Goal: Task Accomplishment & Management: Manage account settings

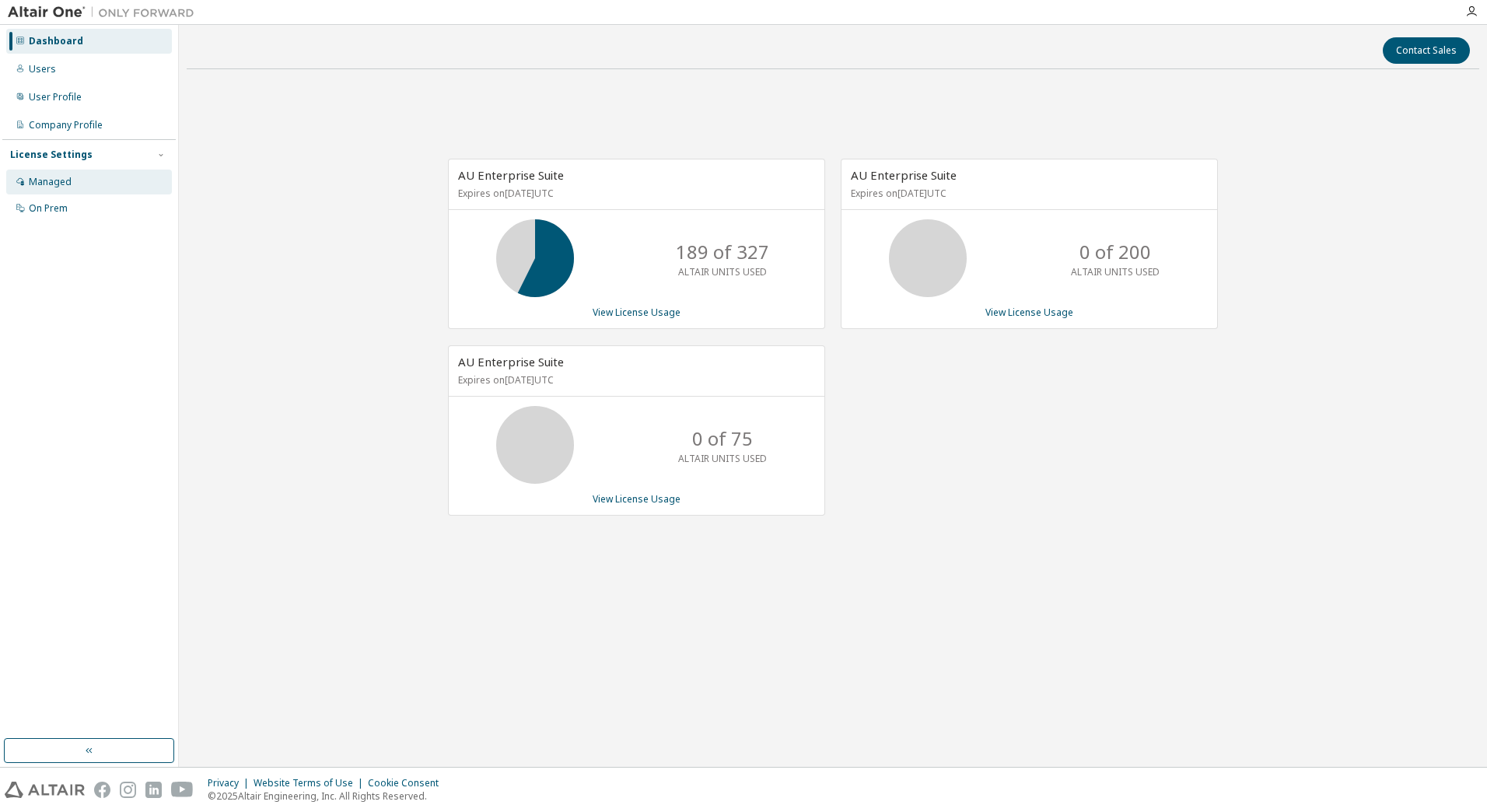
click at [85, 181] on div "Managed" at bounding box center [89, 182] width 166 height 25
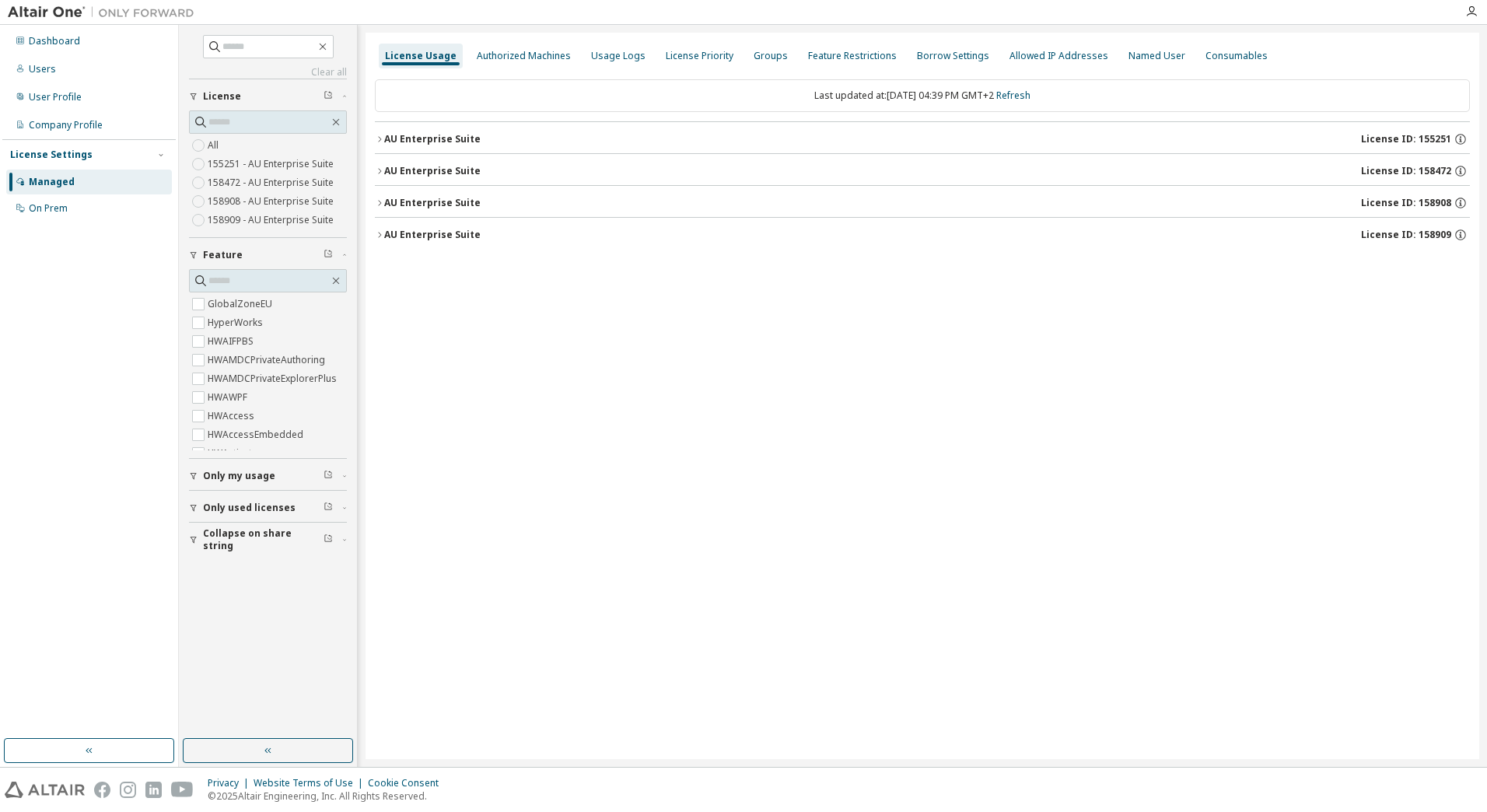
click at [382, 239] on button "AU Enterprise Suite License ID: 158909" at bounding box center [921, 235] width 1095 height 34
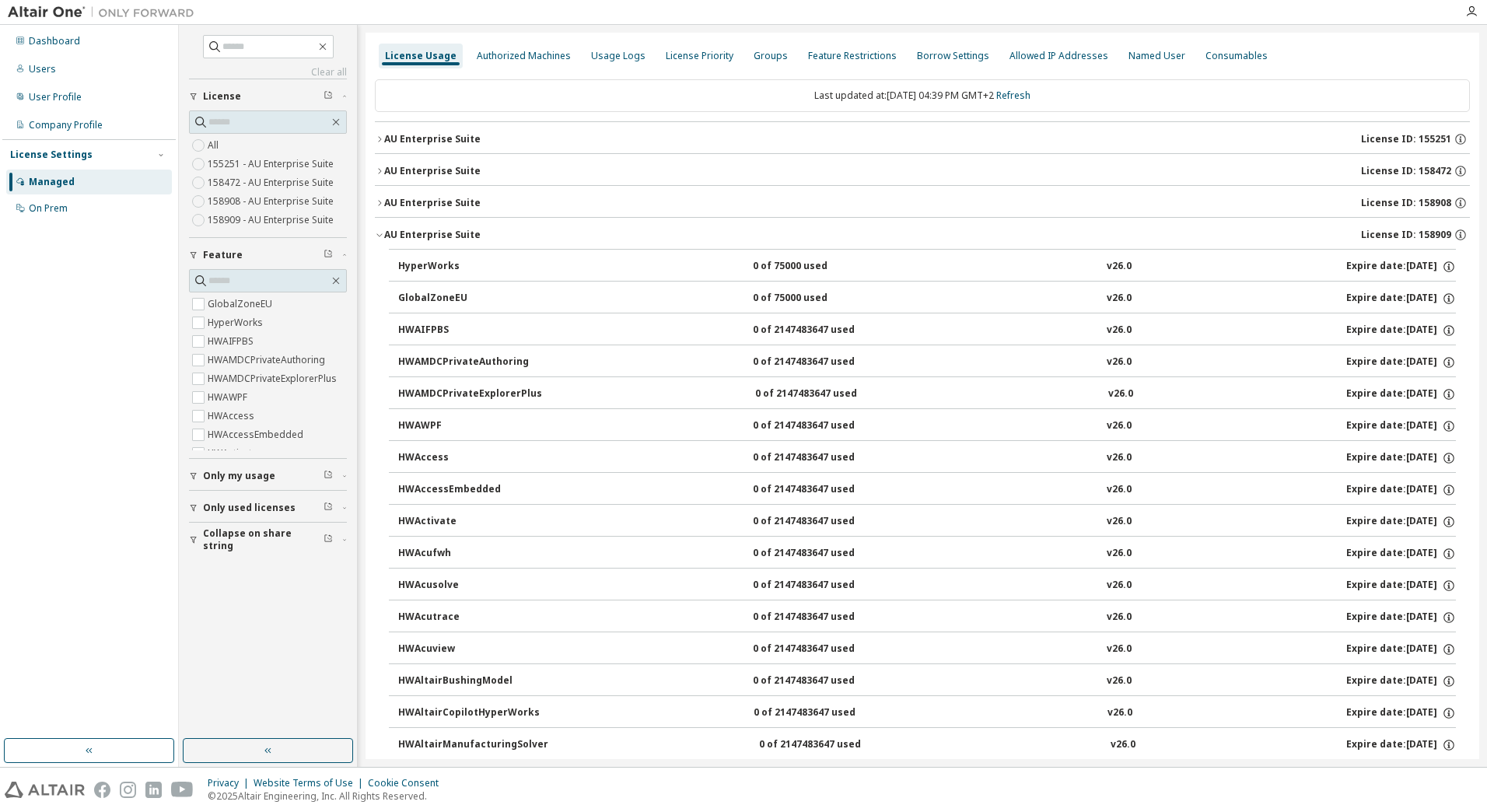
click at [378, 233] on icon "button" at bounding box center [379, 235] width 9 height 9
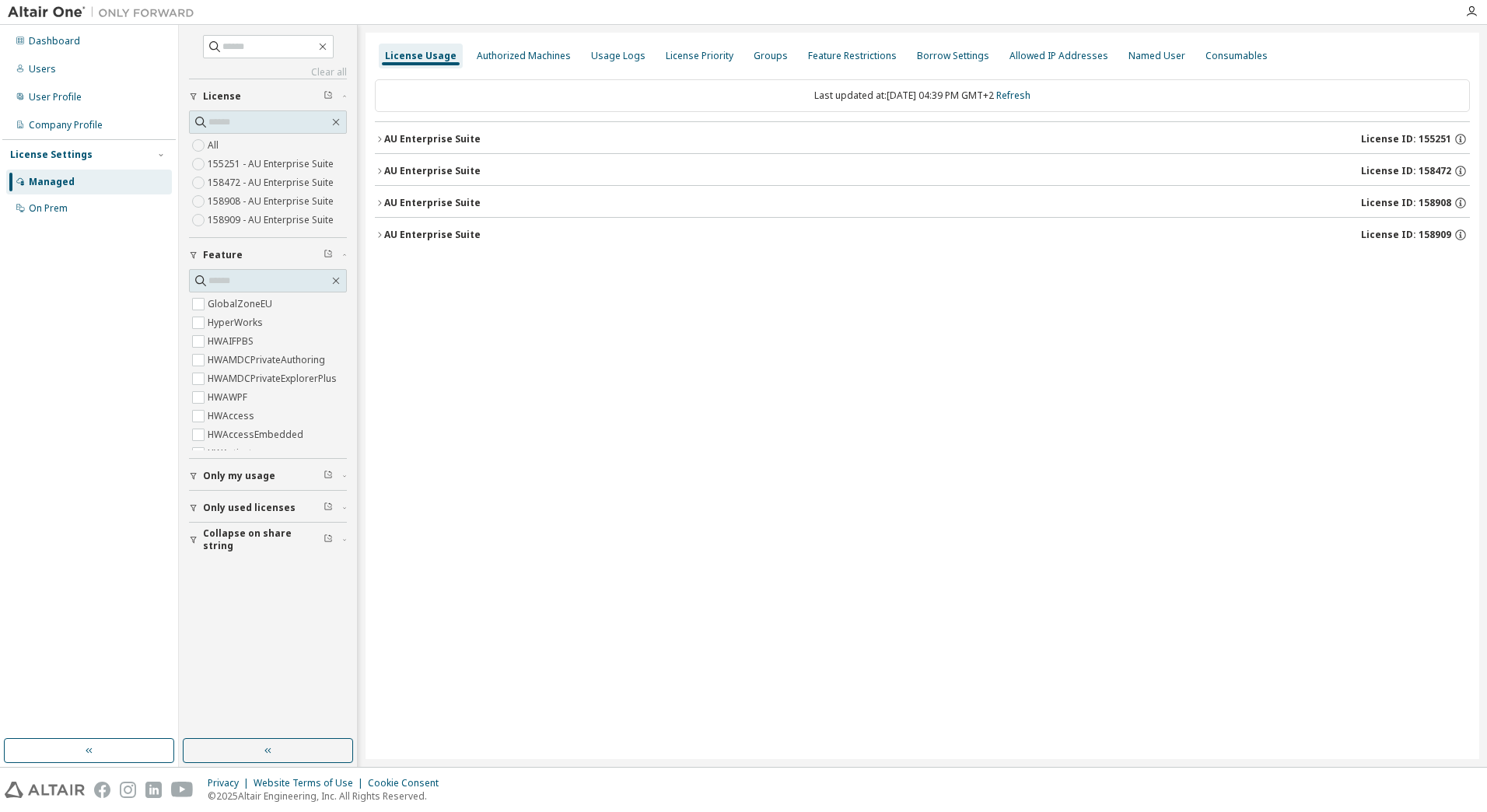
click at [379, 202] on icon "button" at bounding box center [379, 203] width 9 height 9
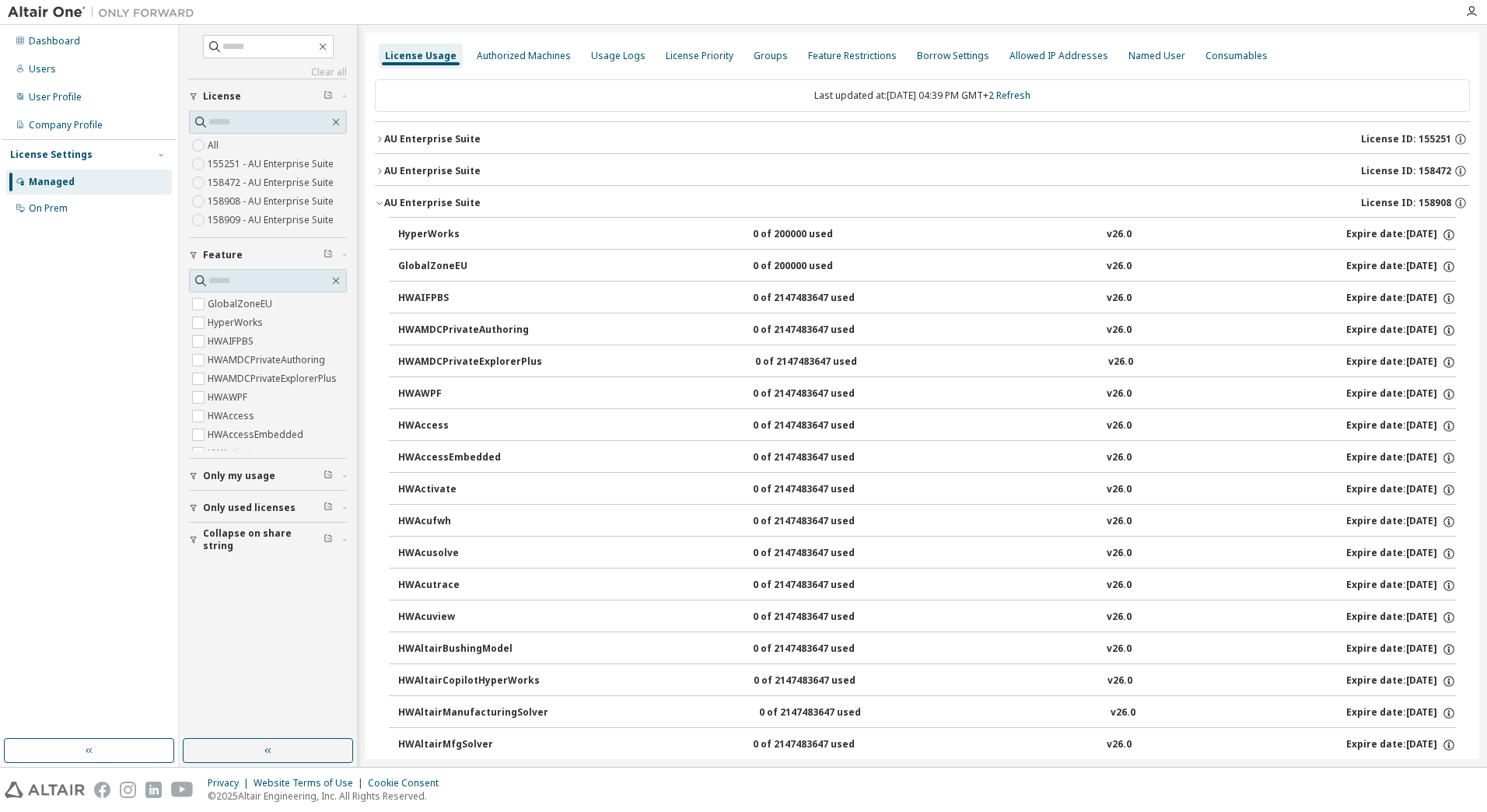
click at [379, 202] on icon "button" at bounding box center [379, 203] width 9 height 9
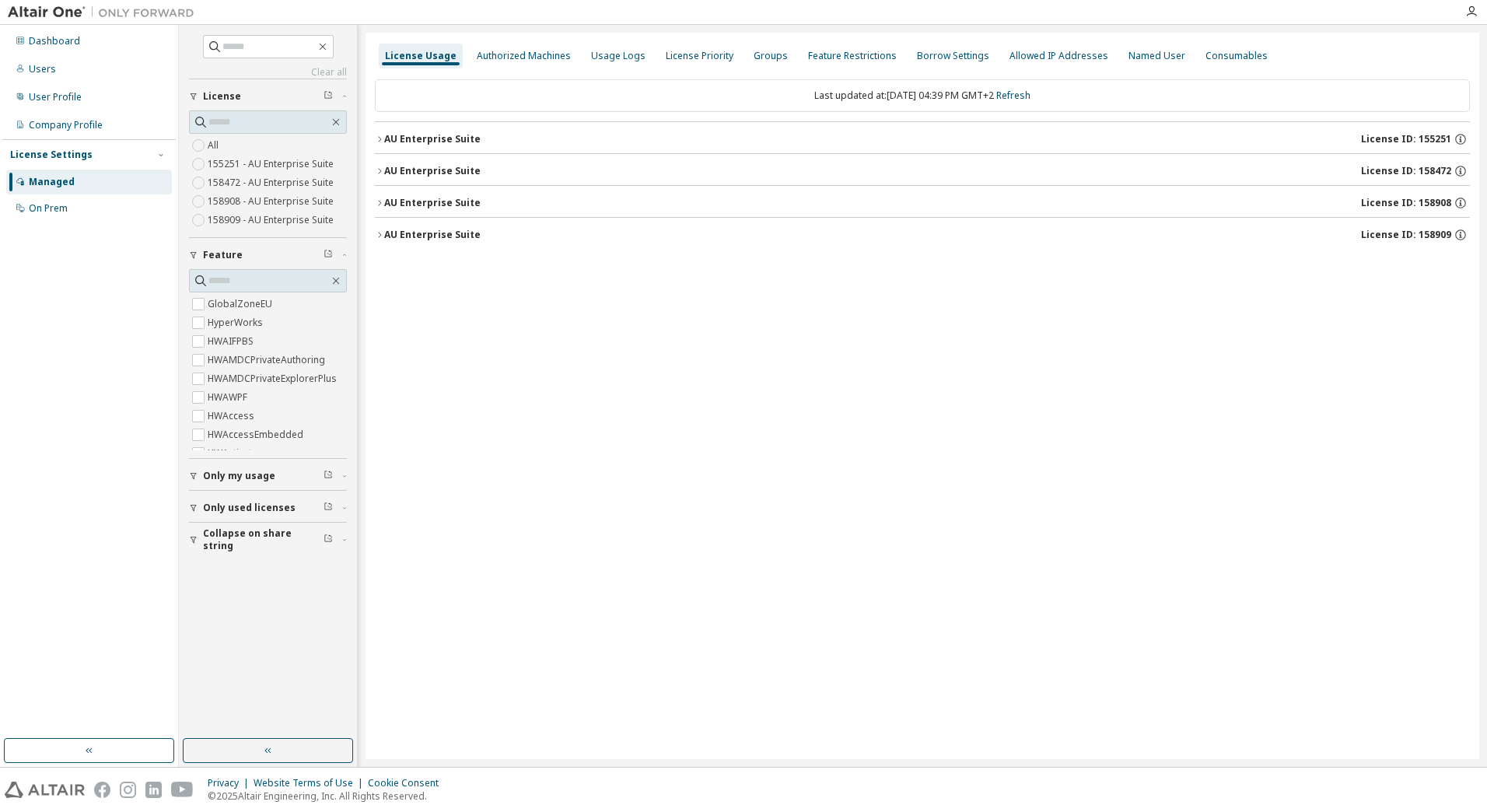
click at [379, 171] on icon "button" at bounding box center [379, 171] width 9 height 9
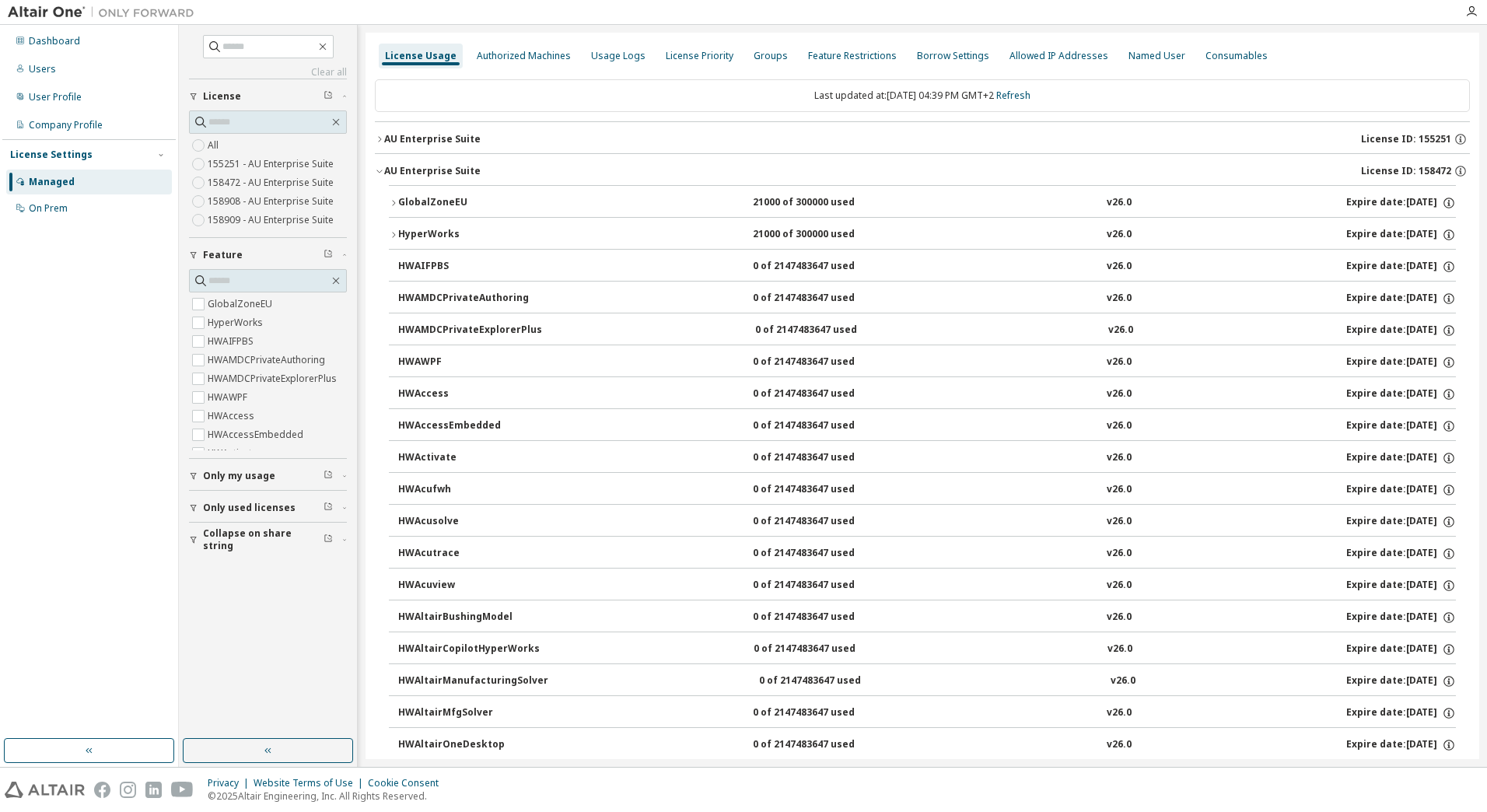
click at [396, 201] on icon "button" at bounding box center [393, 203] width 9 height 9
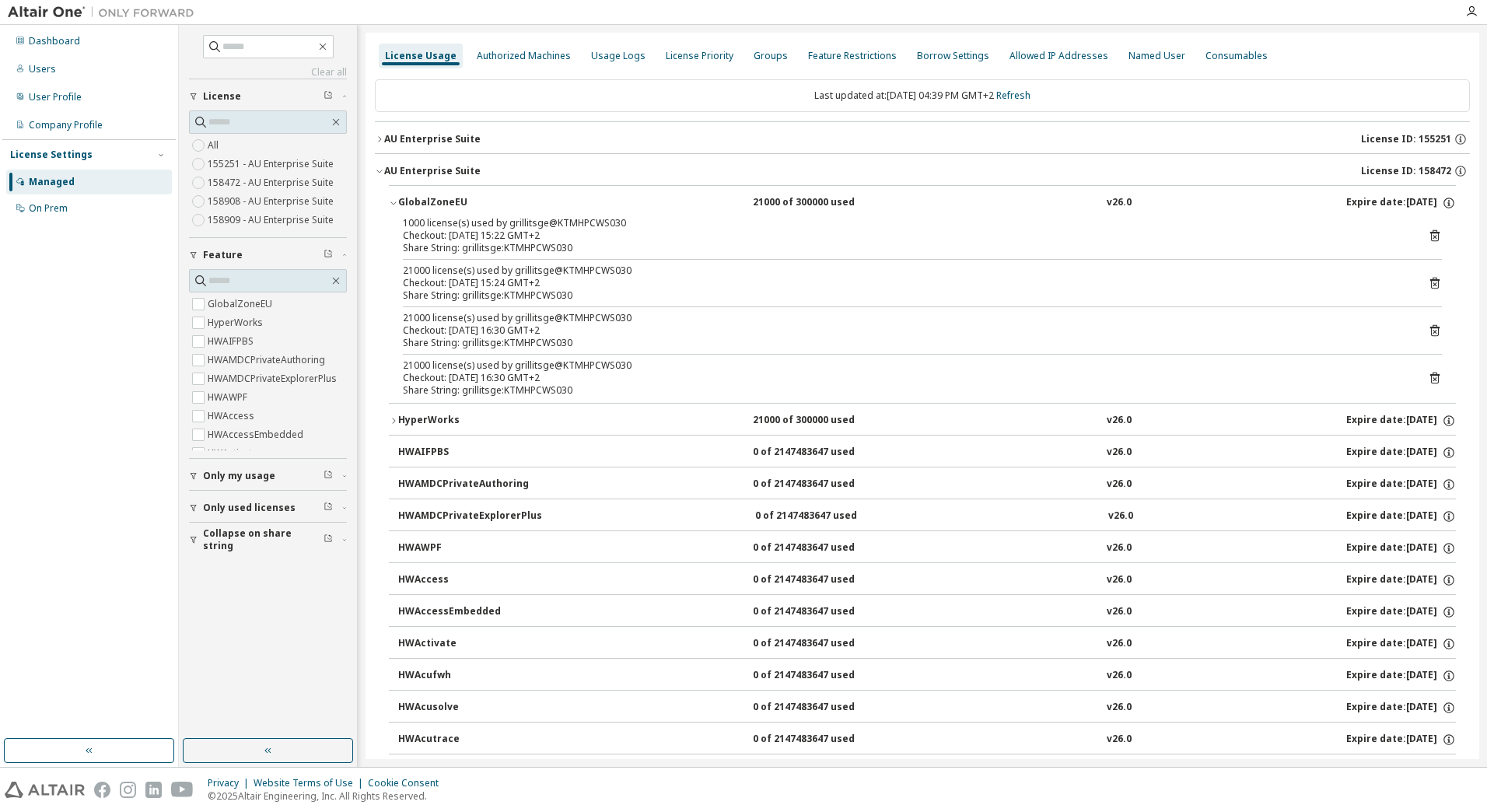
click at [396, 201] on icon "button" at bounding box center [393, 203] width 9 height 9
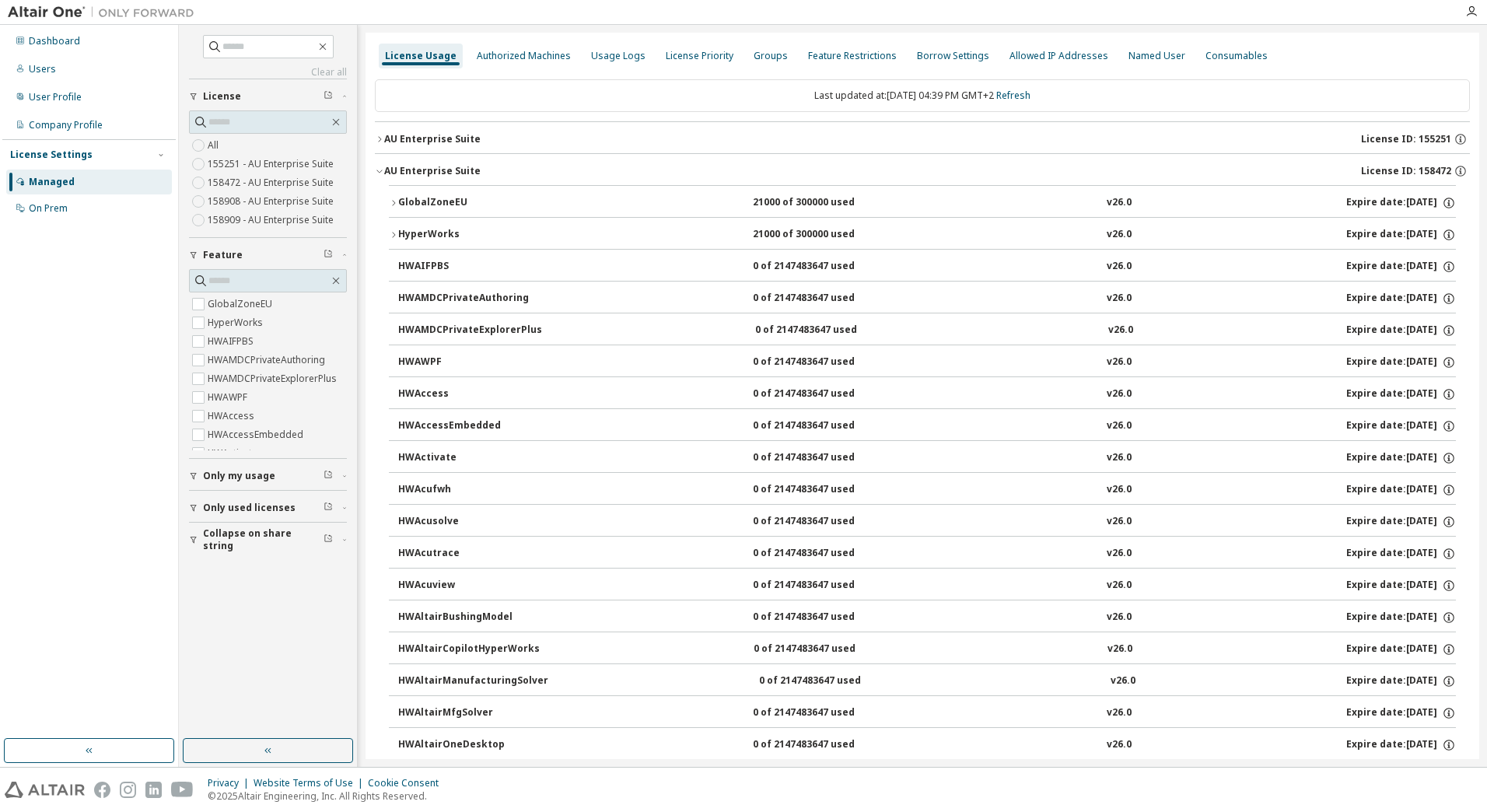
click at [380, 173] on icon "button" at bounding box center [379, 171] width 9 height 9
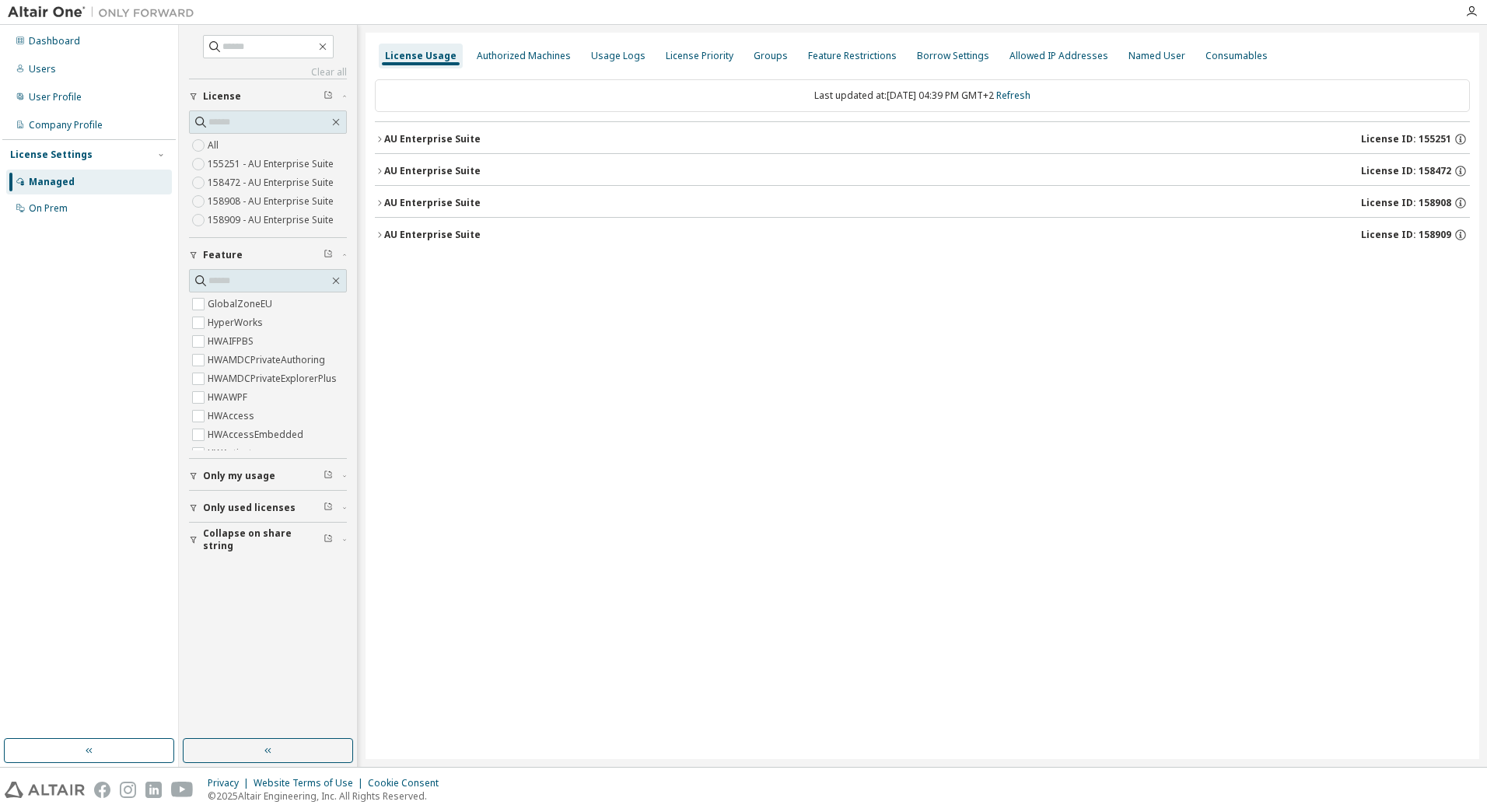
click at [378, 135] on icon "button" at bounding box center [379, 139] width 9 height 9
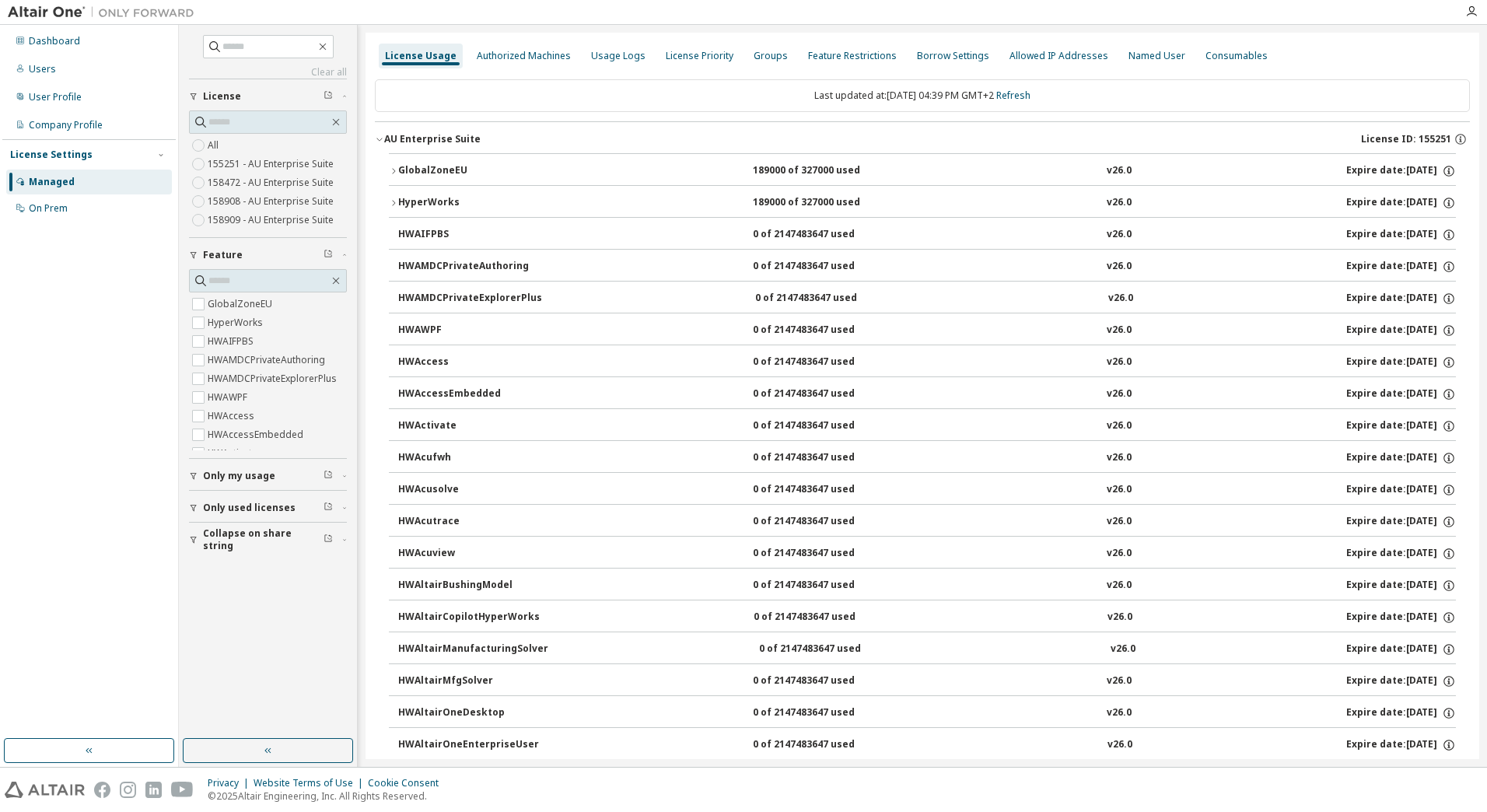
click at [378, 135] on icon "button" at bounding box center [379, 139] width 9 height 9
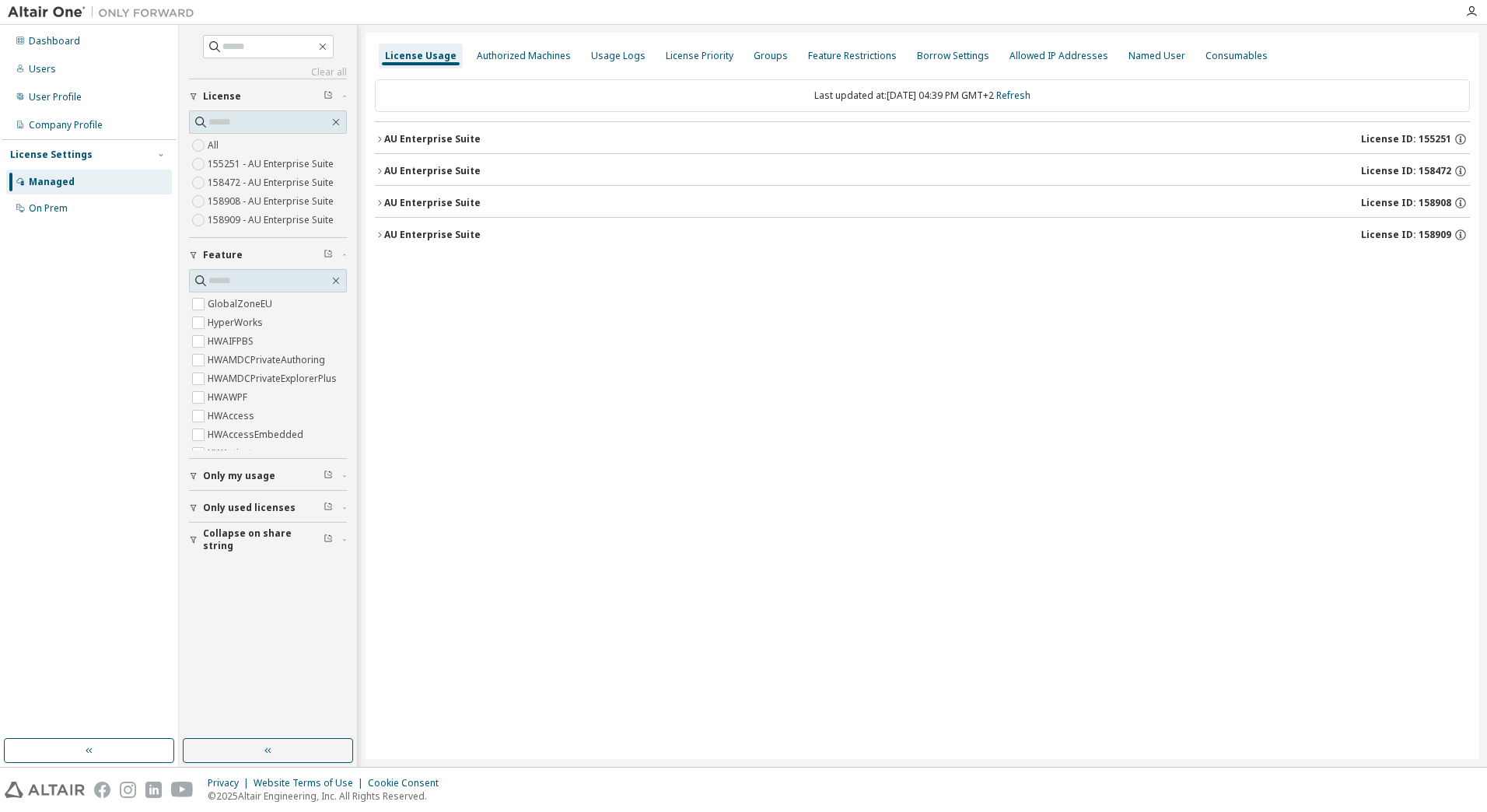
click at [381, 201] on icon "button" at bounding box center [379, 203] width 9 height 9
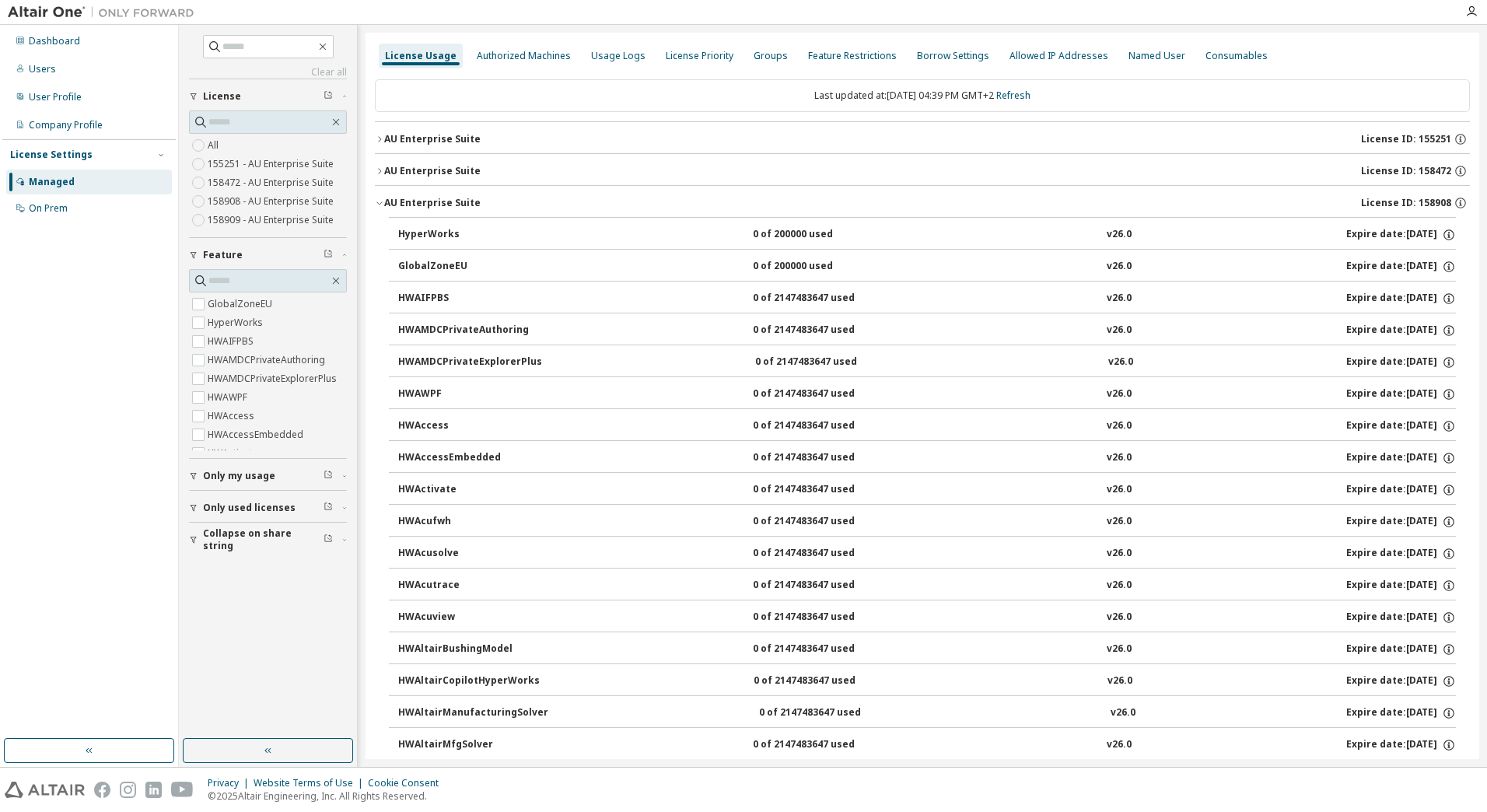
click at [381, 201] on icon "button" at bounding box center [379, 203] width 9 height 9
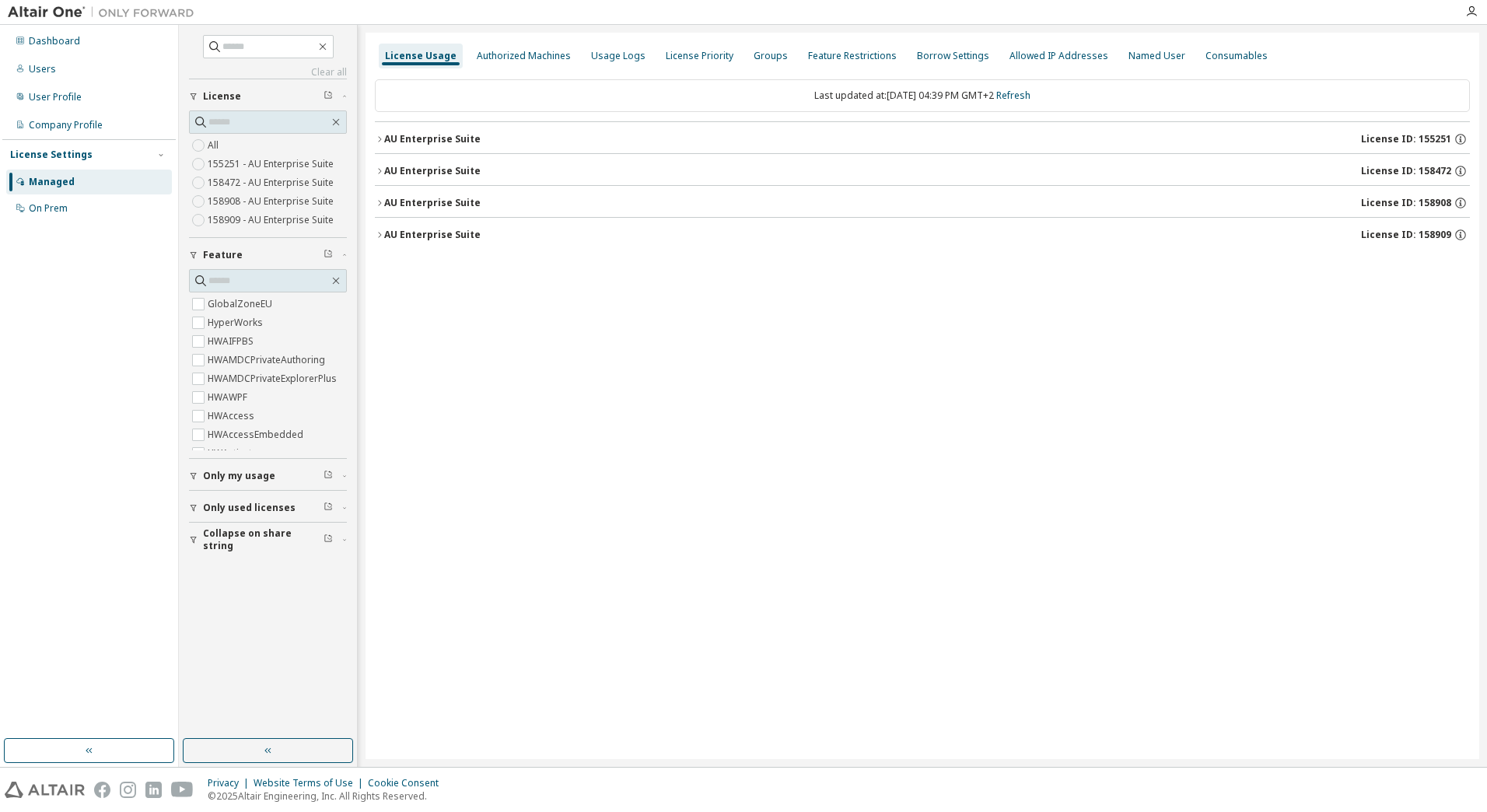
click at [382, 233] on icon "button" at bounding box center [379, 235] width 9 height 9
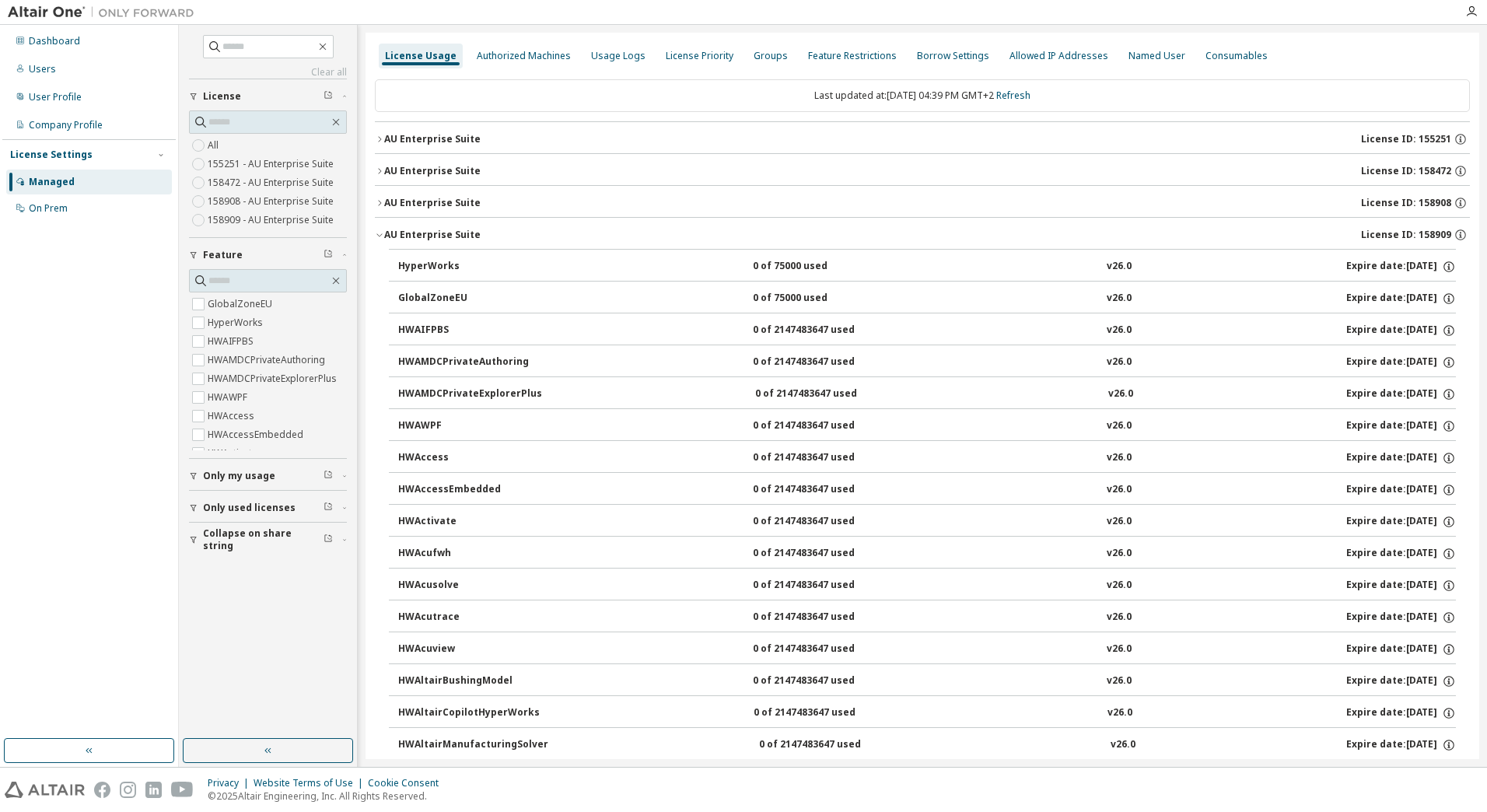
click at [382, 233] on icon "button" at bounding box center [379, 235] width 9 height 9
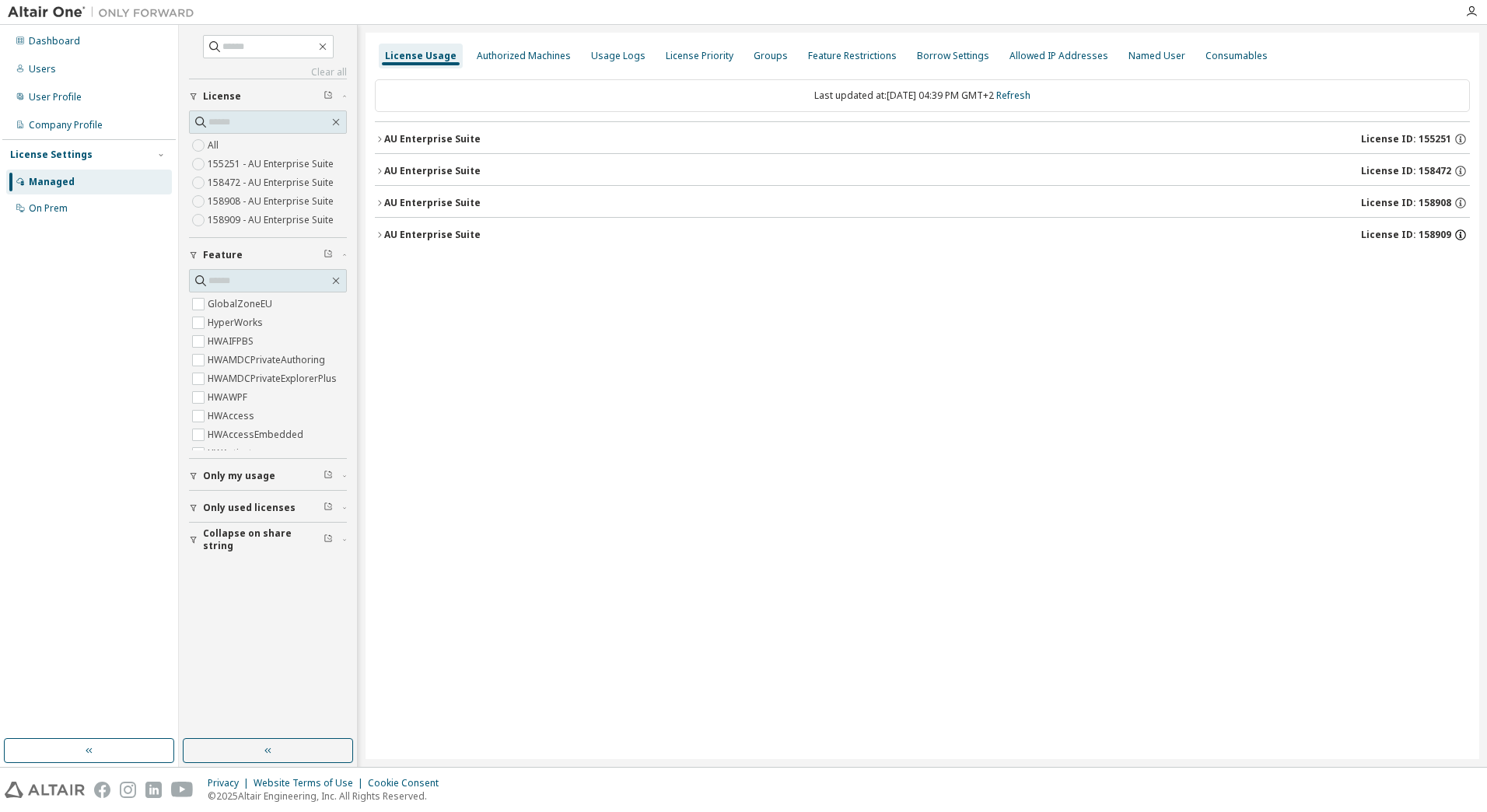
click at [1465, 237] on icon "button" at bounding box center [1460, 235] width 14 height 14
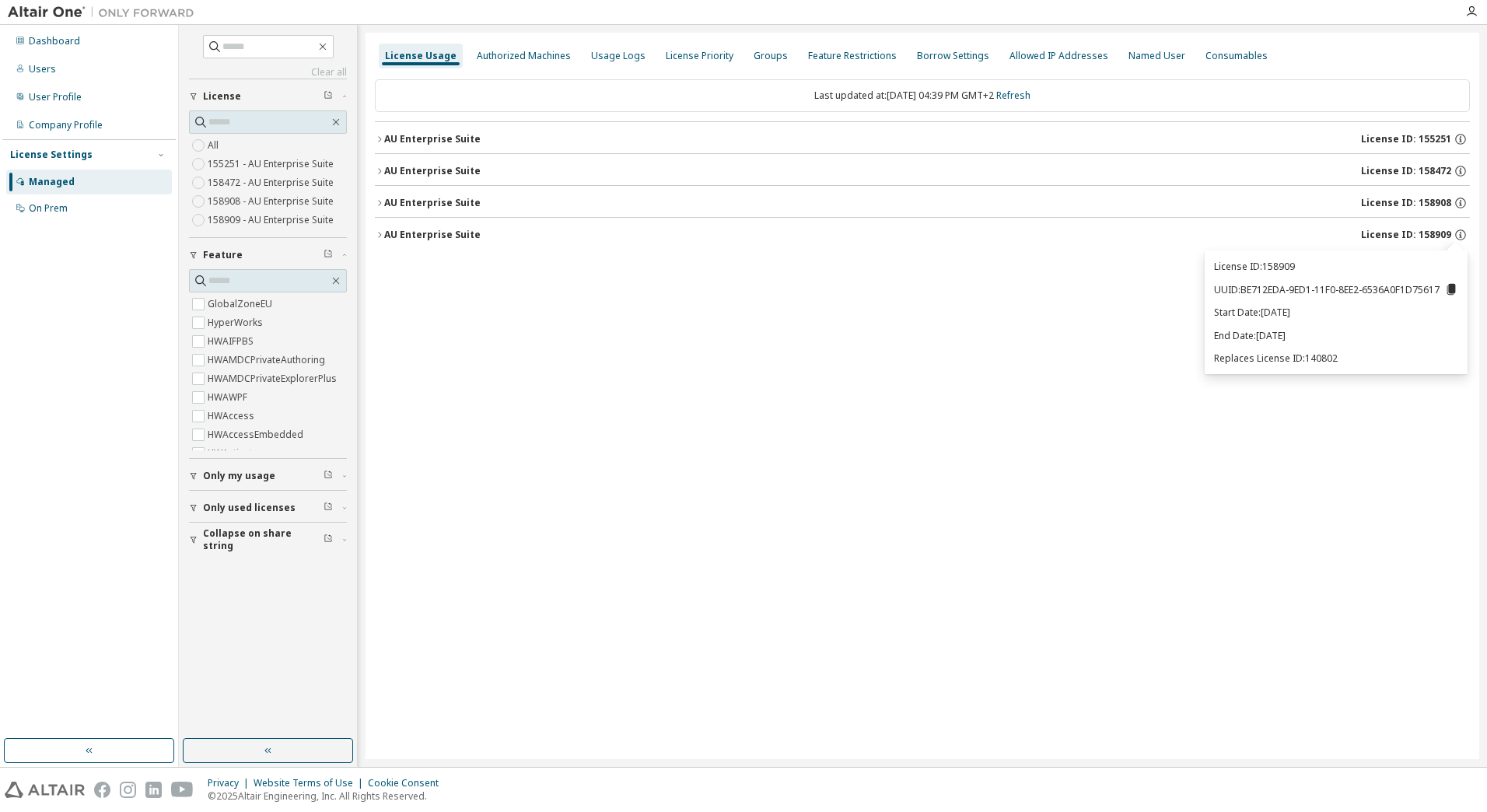
click at [380, 230] on icon "button" at bounding box center [379, 235] width 9 height 9
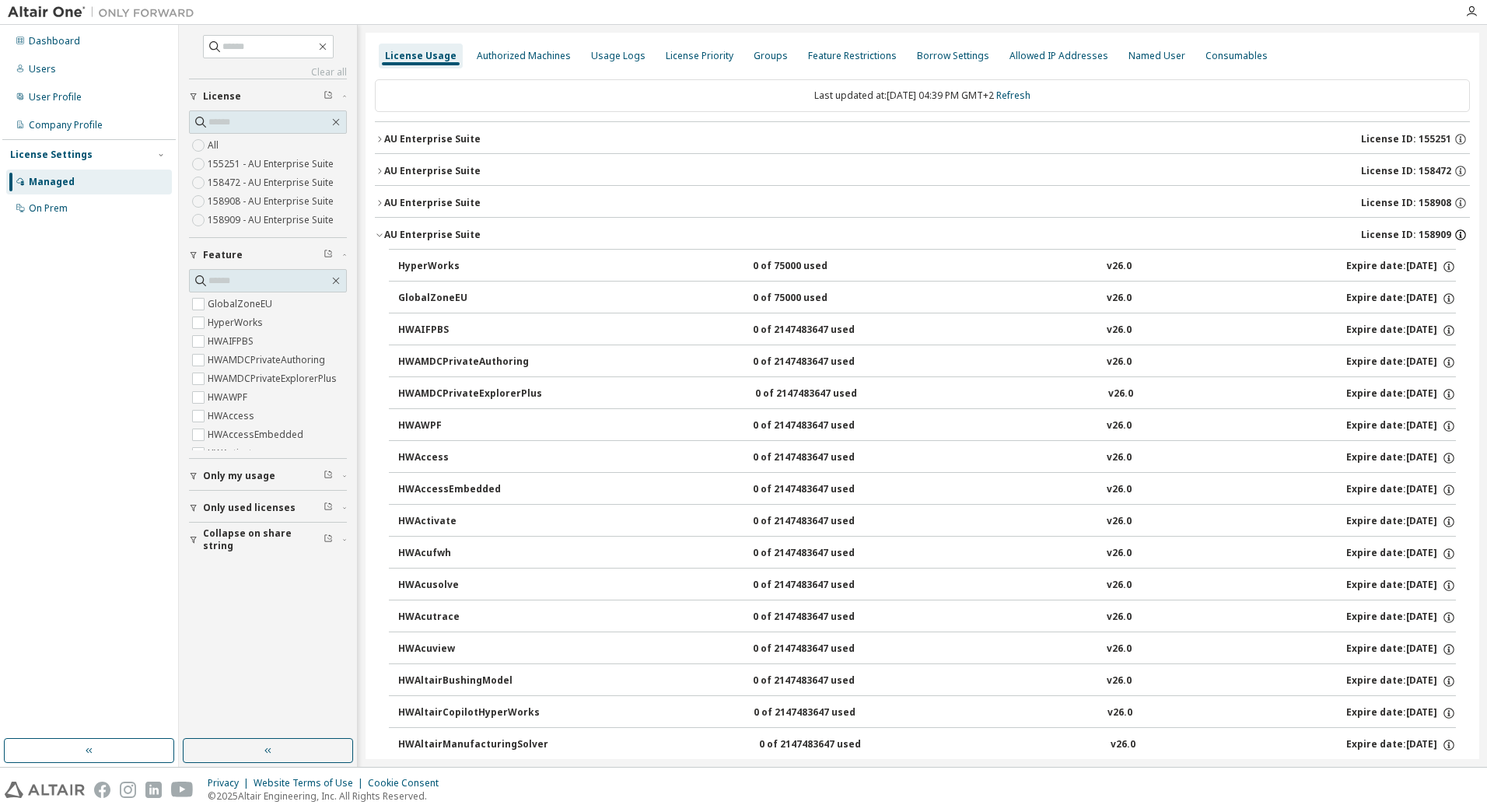
click at [1453, 231] on icon "button" at bounding box center [1460, 235] width 14 height 14
click at [1453, 232] on icon "button" at bounding box center [1460, 235] width 14 height 14
click at [1462, 233] on div "License ID: 158909" at bounding box center [1415, 235] width 109 height 14
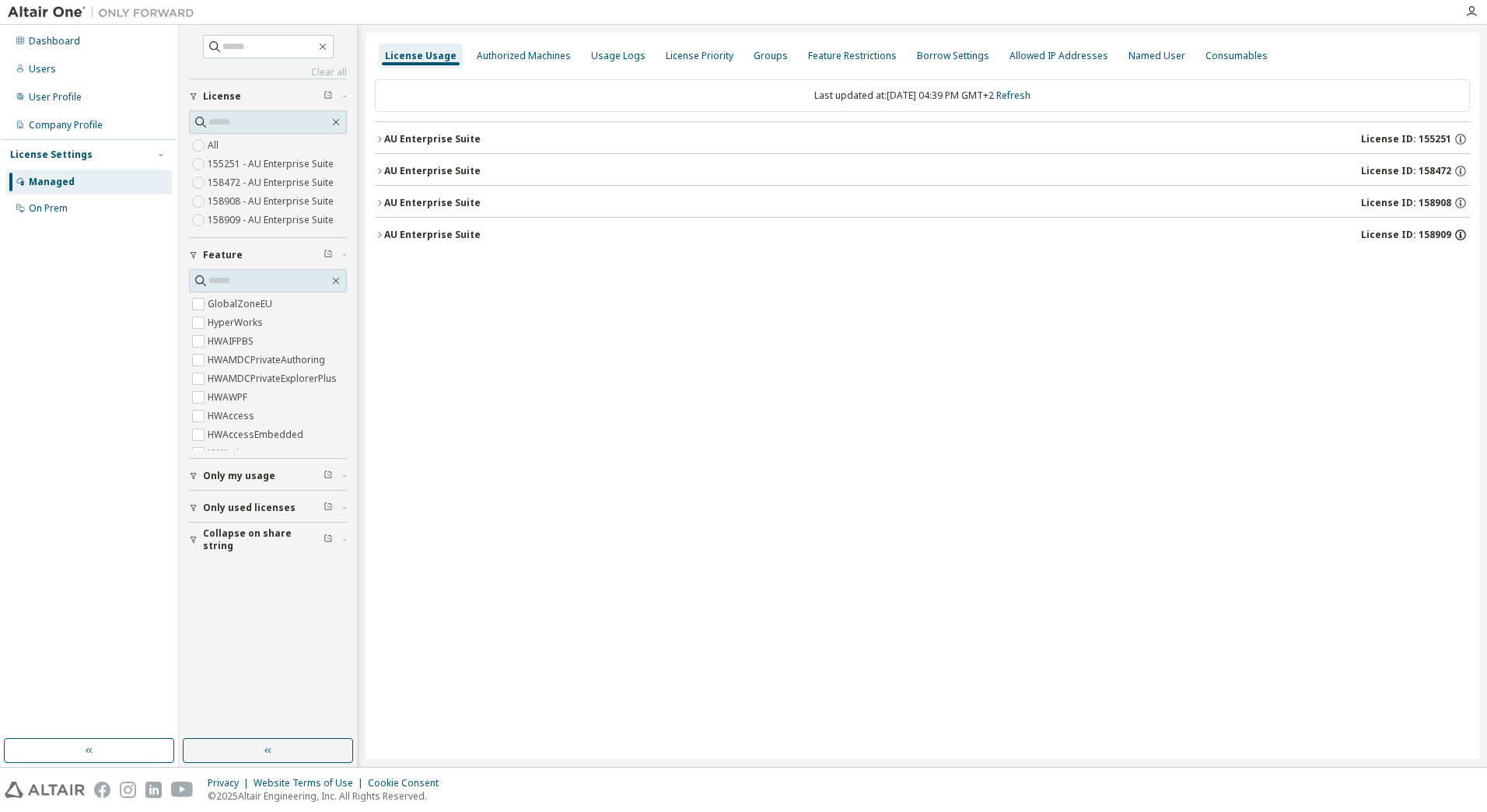
click at [1465, 236] on icon "button" at bounding box center [1460, 235] width 14 height 14
click at [760, 58] on div "Groups" at bounding box center [771, 55] width 34 height 12
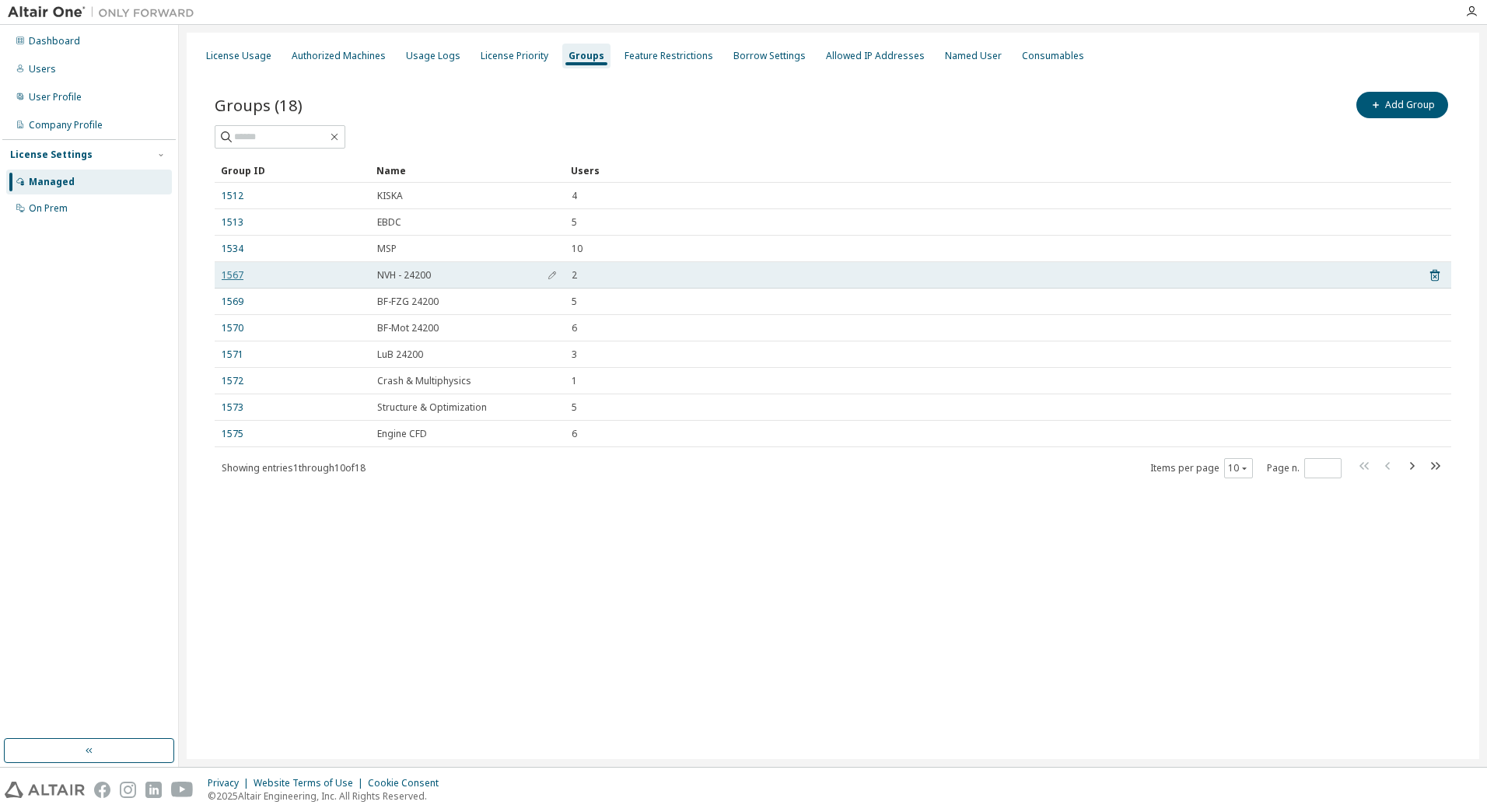
click at [225, 276] on link "1567" at bounding box center [232, 275] width 21 height 12
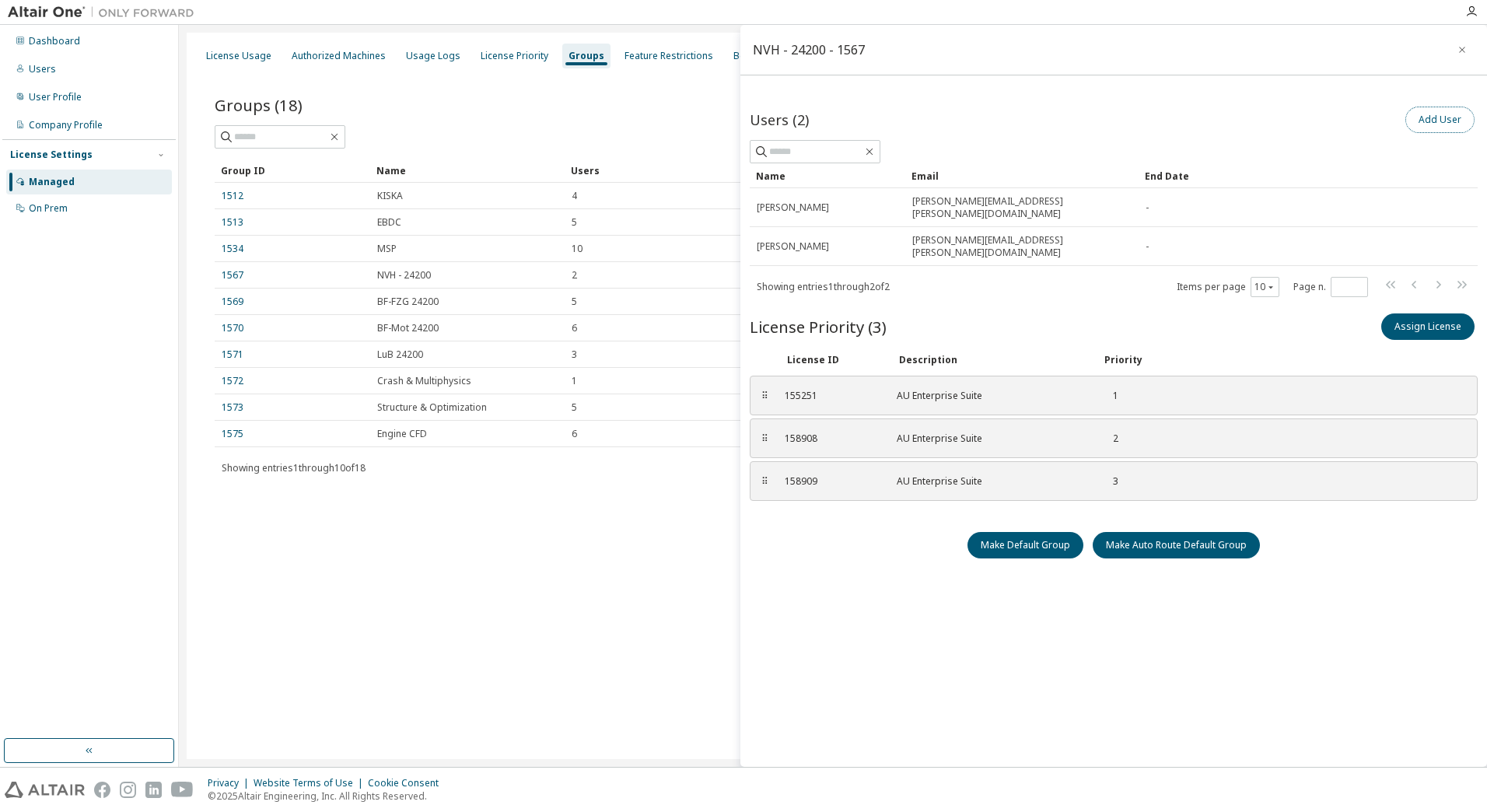
click at [1447, 115] on button "Add User" at bounding box center [1439, 119] width 69 height 26
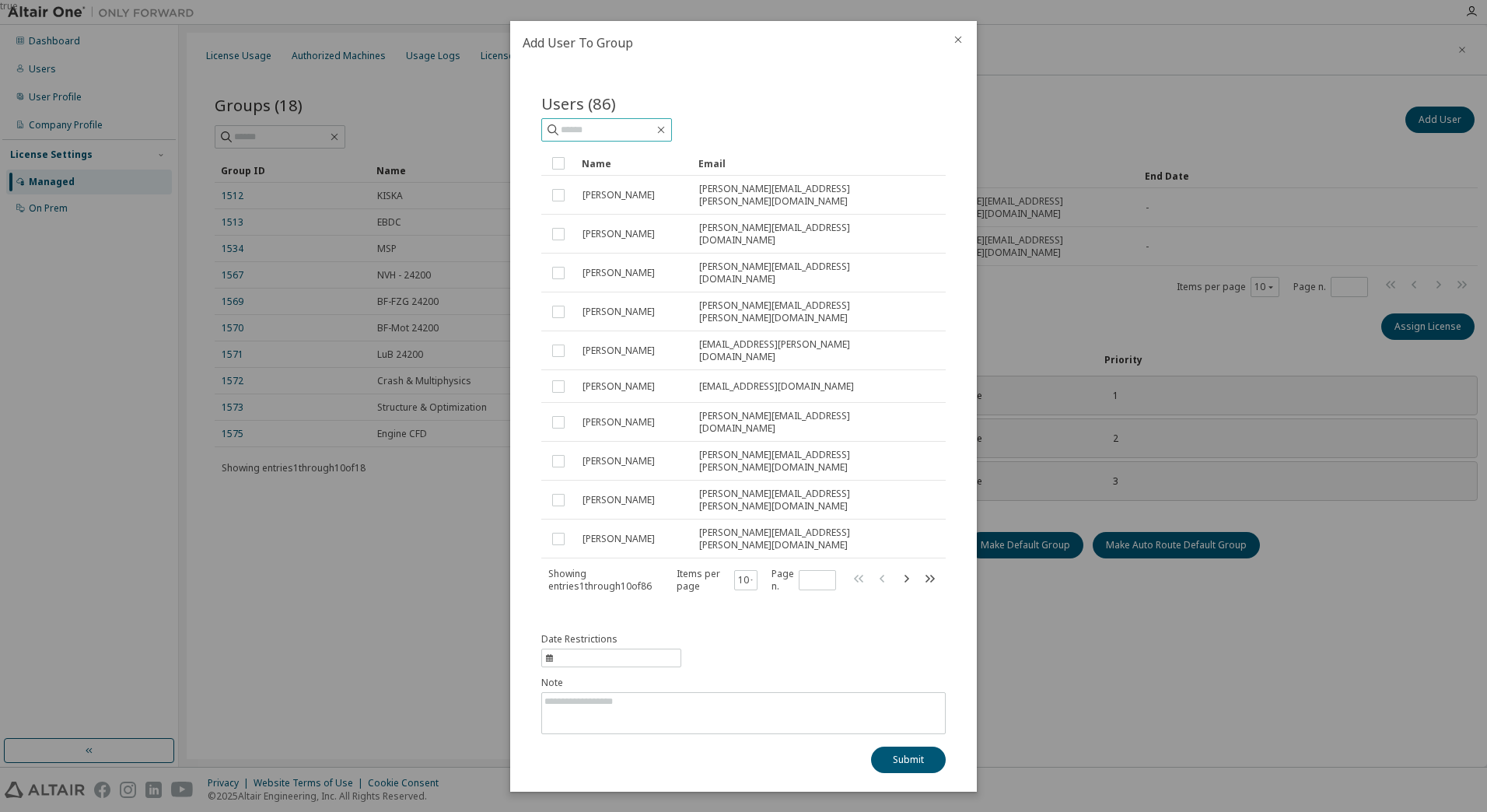
click at [642, 138] on input "text" at bounding box center [607, 129] width 93 height 16
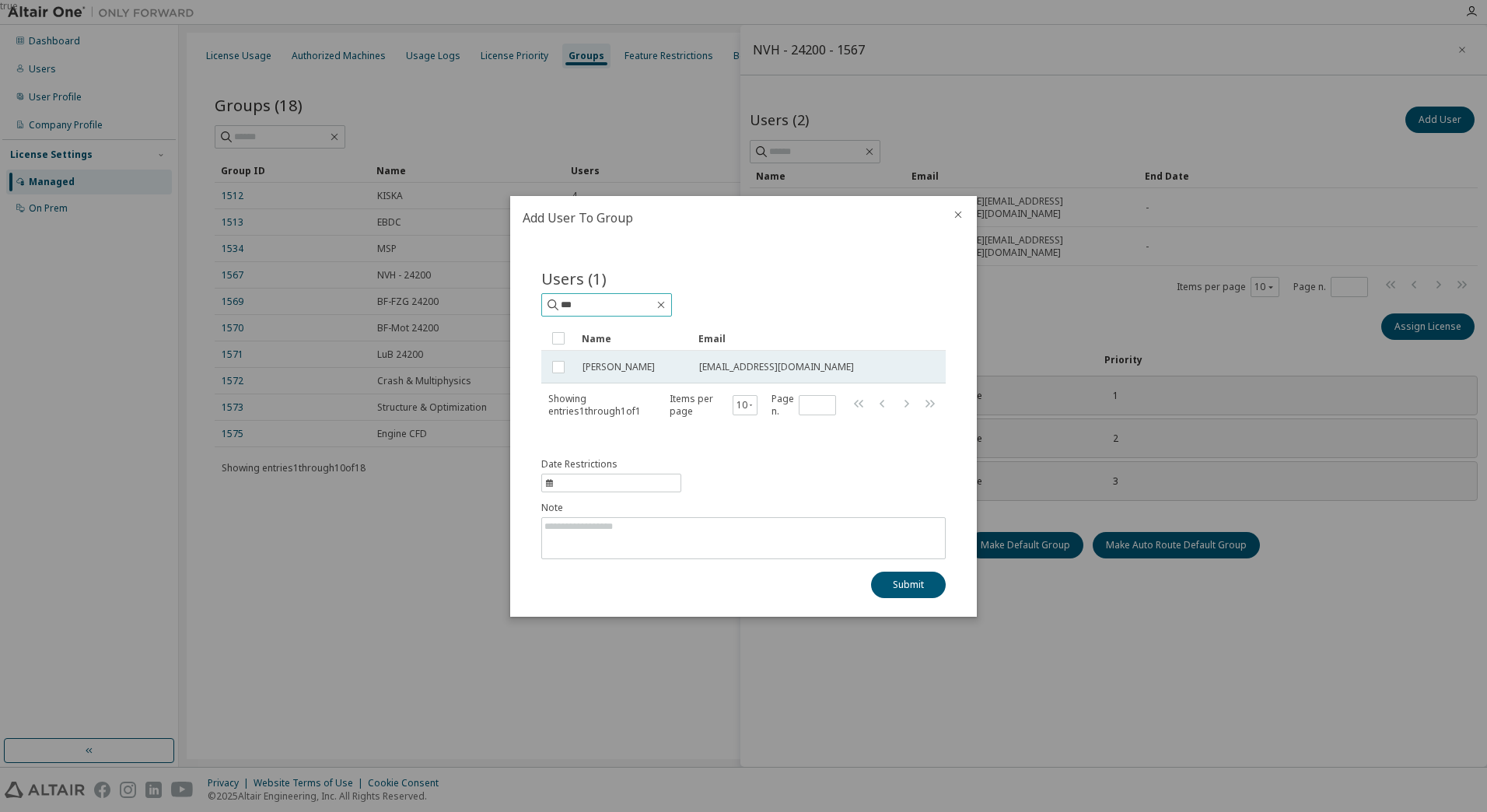
type input "***"
click at [902, 581] on button "Submit" at bounding box center [908, 585] width 75 height 26
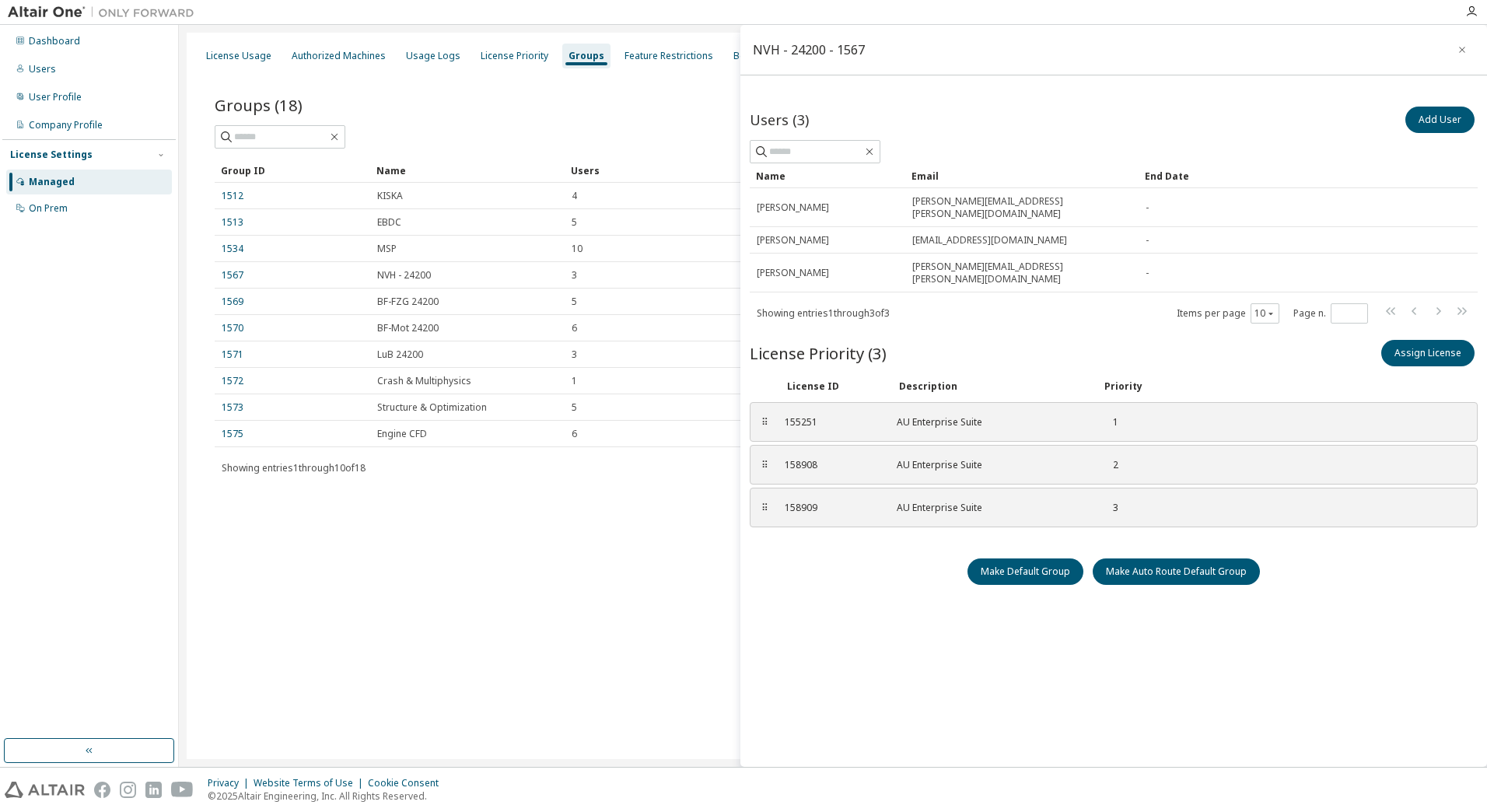
click at [577, 647] on div "License Usage Authorized Machines Usage Logs License Priority Groups Feature Re…" at bounding box center [832, 396] width 1292 height 726
click at [1461, 44] on icon "button" at bounding box center [1463, 49] width 11 height 12
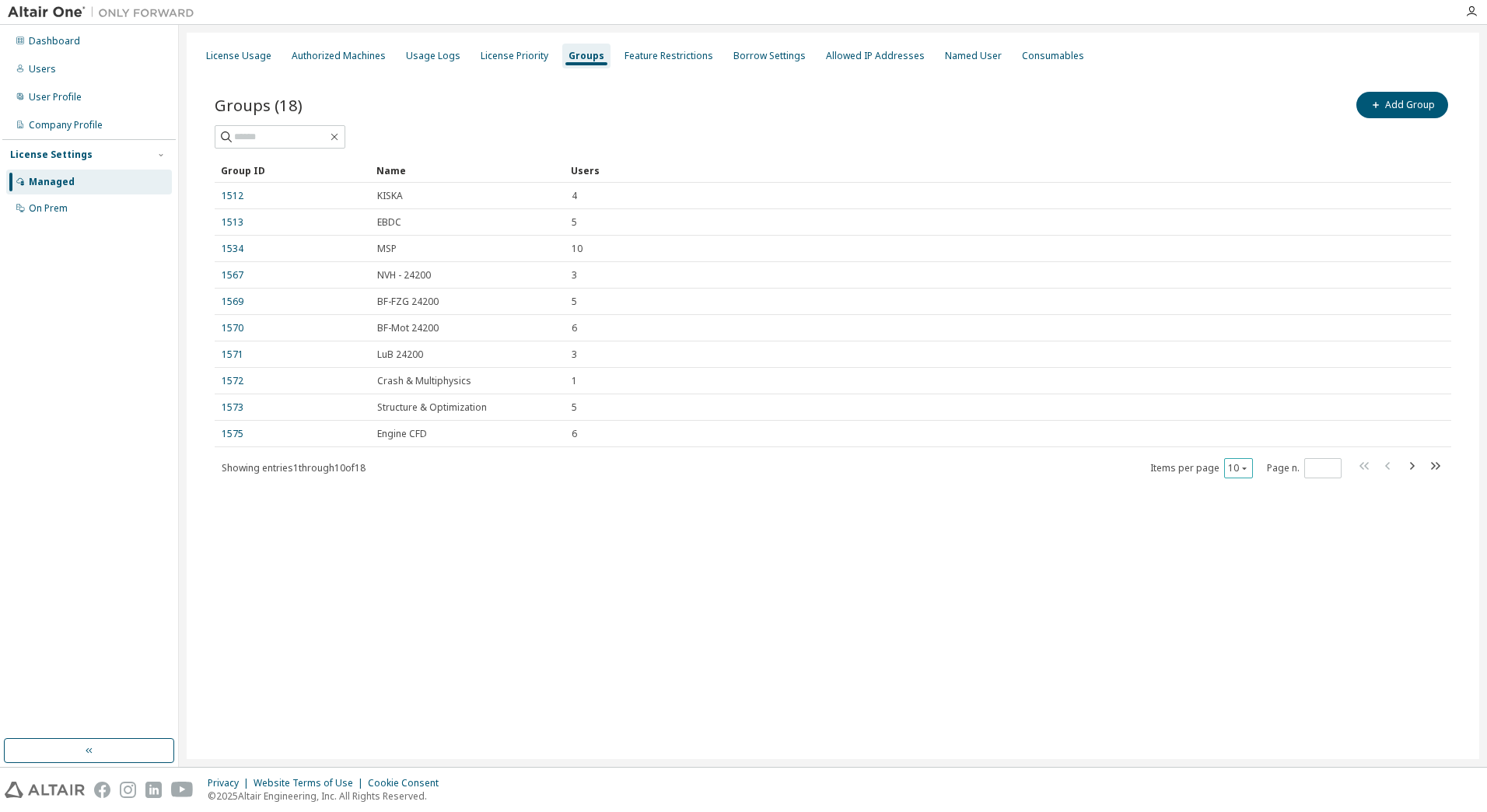
click at [1244, 464] on icon "button" at bounding box center [1245, 468] width 9 height 9
click at [1240, 506] on div "20" at bounding box center [1287, 508] width 125 height 19
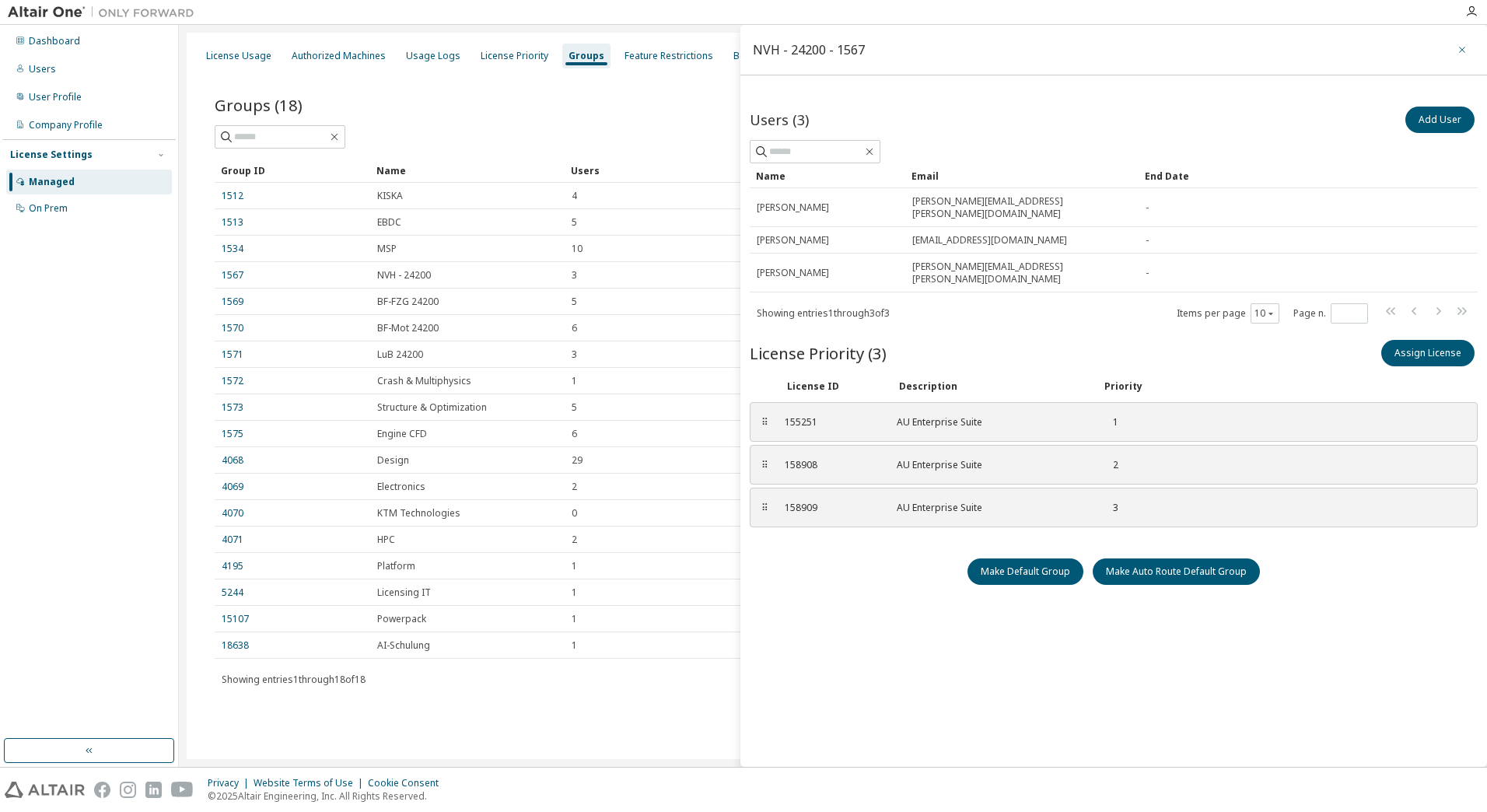
click at [1468, 47] on button "button" at bounding box center [1462, 49] width 25 height 25
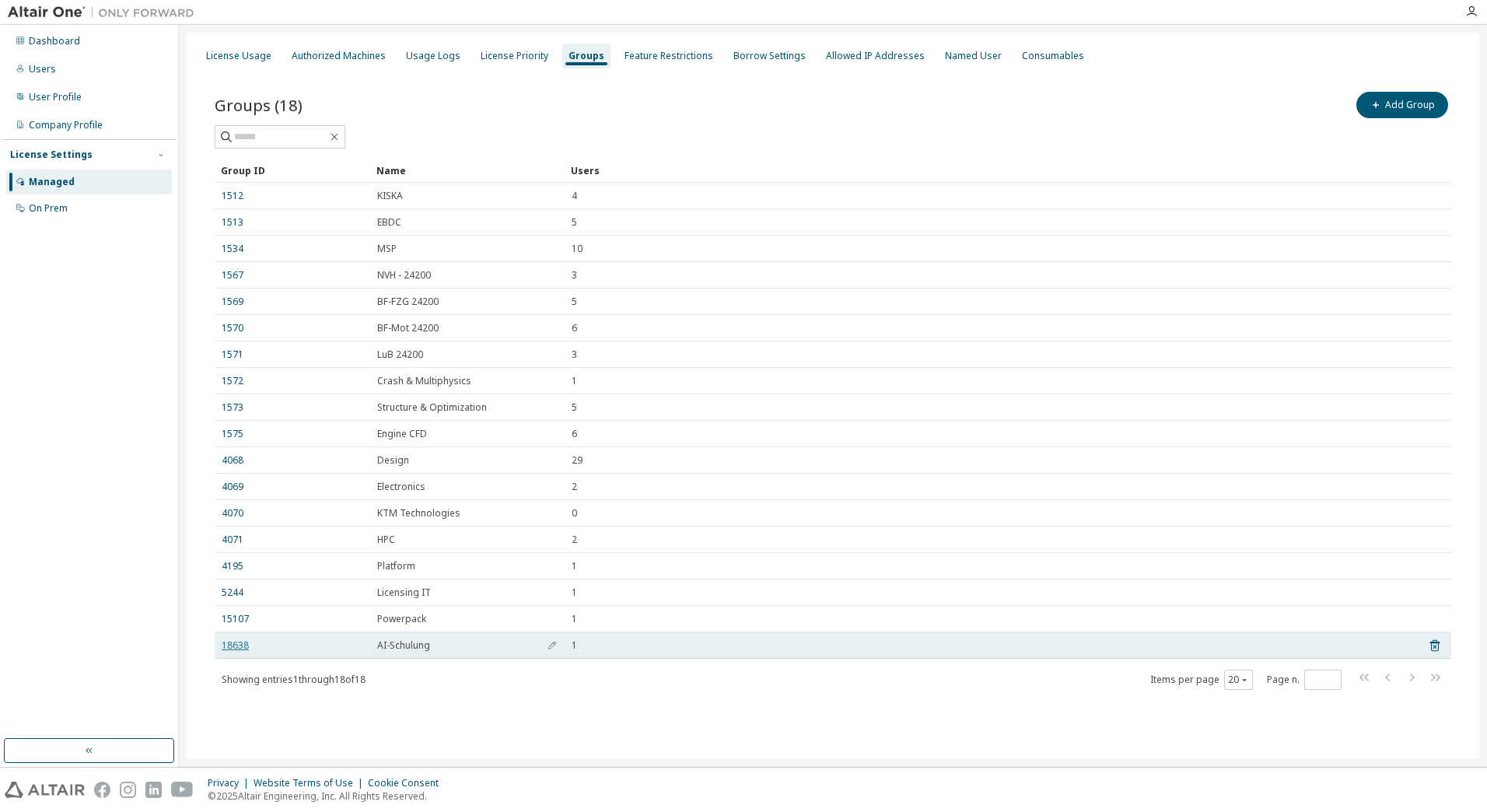
click at [243, 645] on link "18638" at bounding box center [235, 644] width 27 height 12
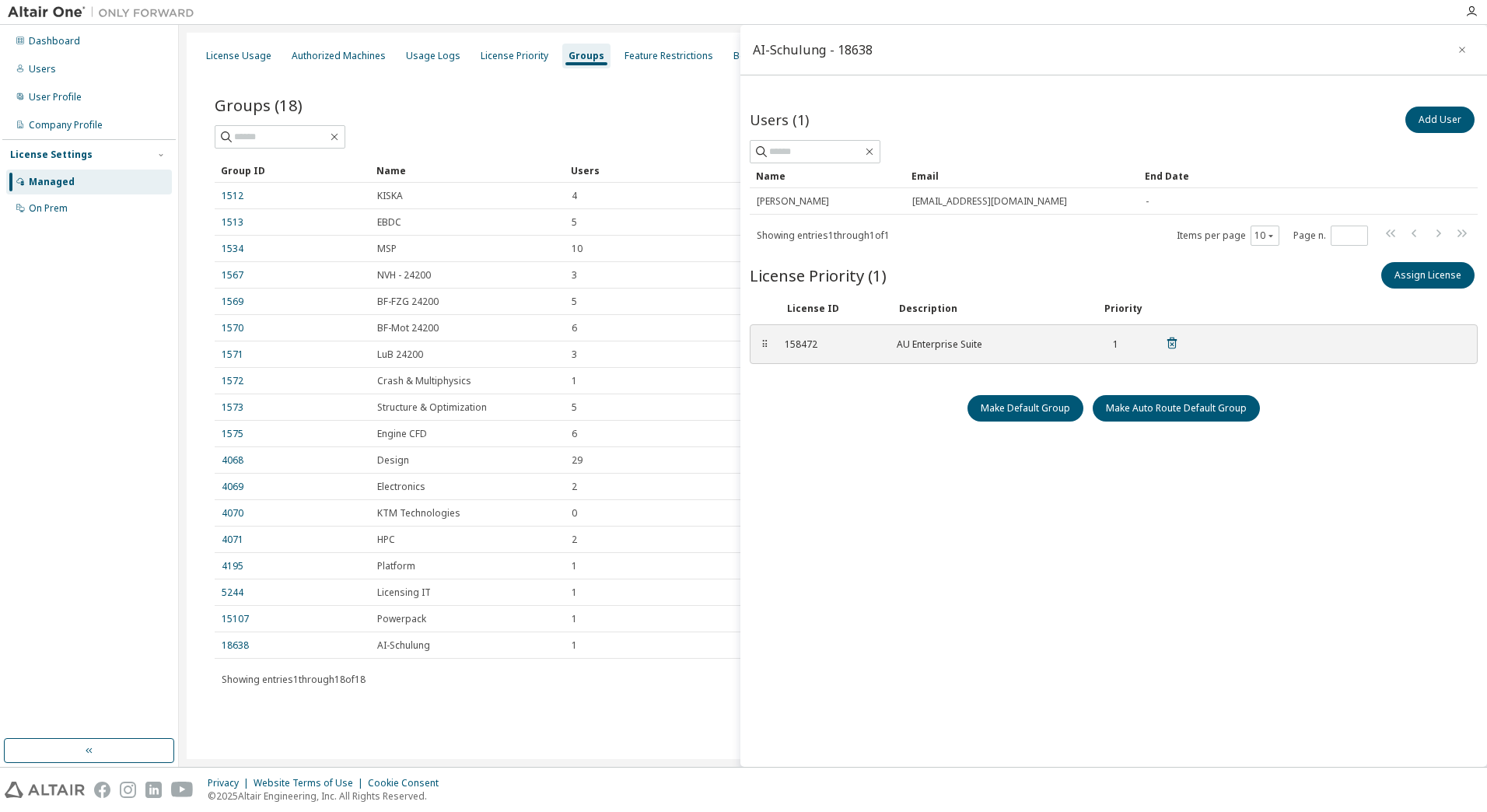
click at [784, 345] on div "158472 AU Enterprise Suite 1" at bounding box center [981, 345] width 413 height 26
click at [762, 344] on div "⠿" at bounding box center [765, 344] width 9 height 12
click at [45, 182] on div "Managed" at bounding box center [51, 182] width 46 height 12
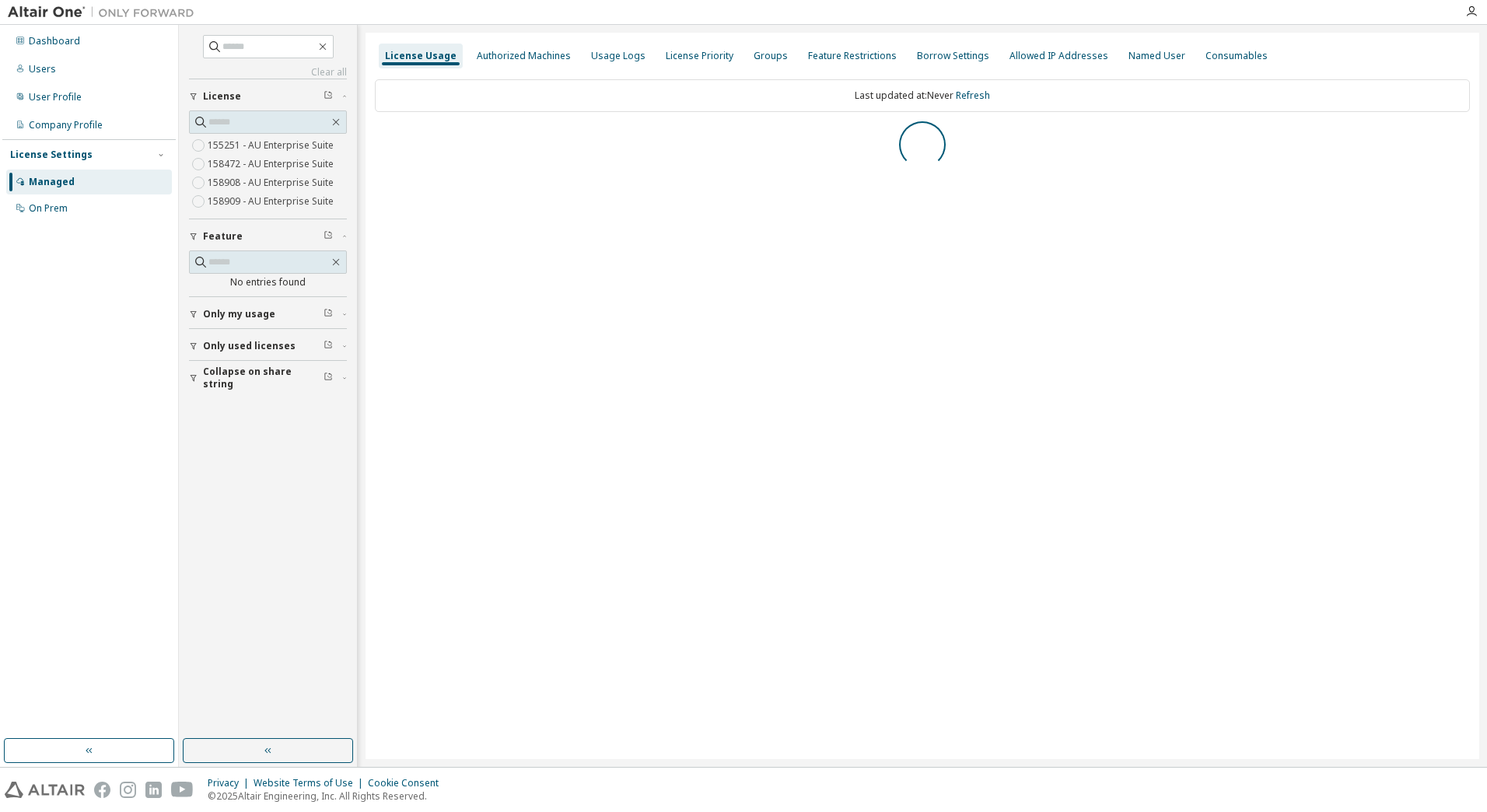
click at [190, 378] on icon "button" at bounding box center [194, 378] width 9 height 9
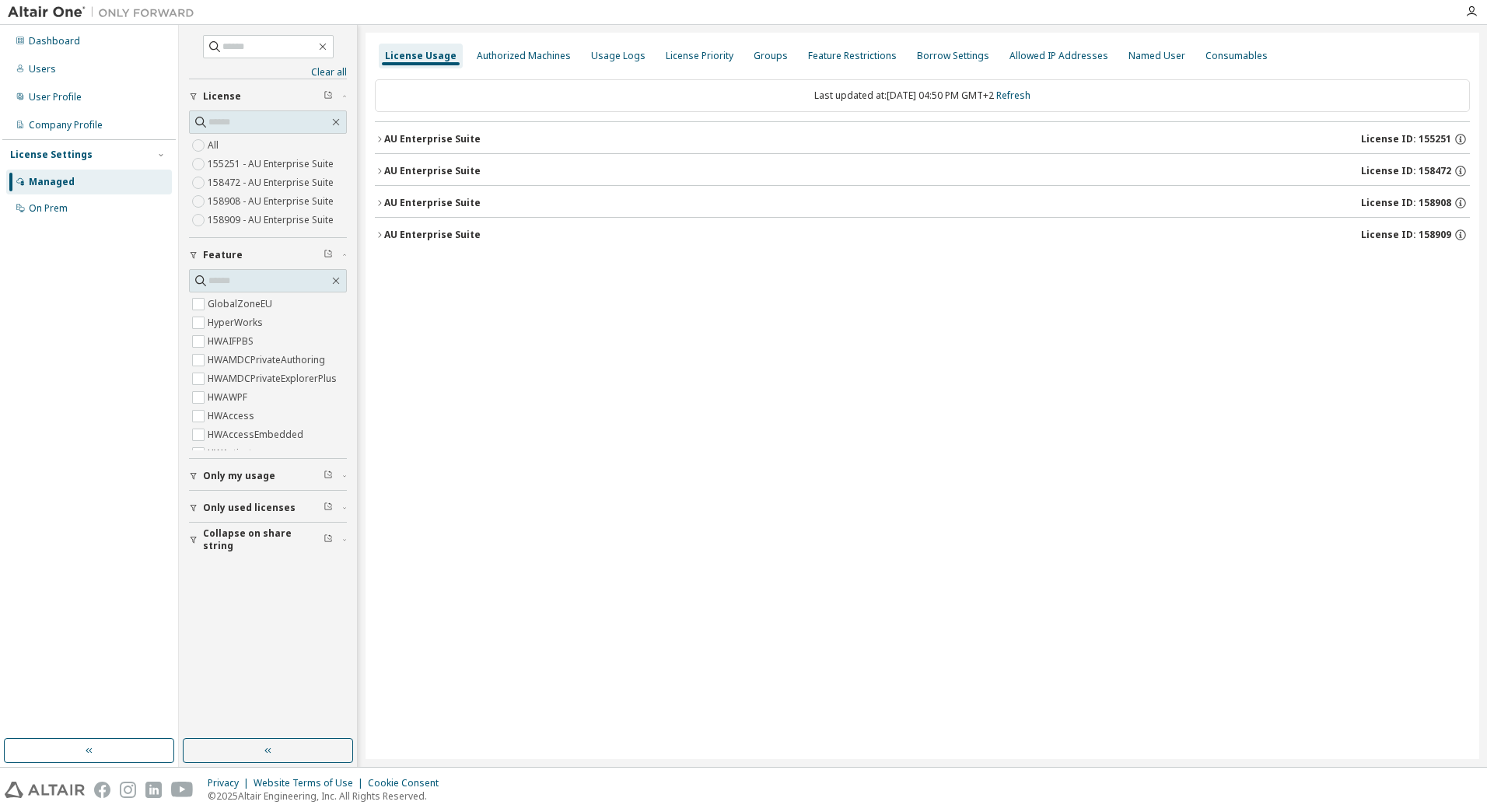
click at [379, 231] on icon "button" at bounding box center [379, 235] width 9 height 9
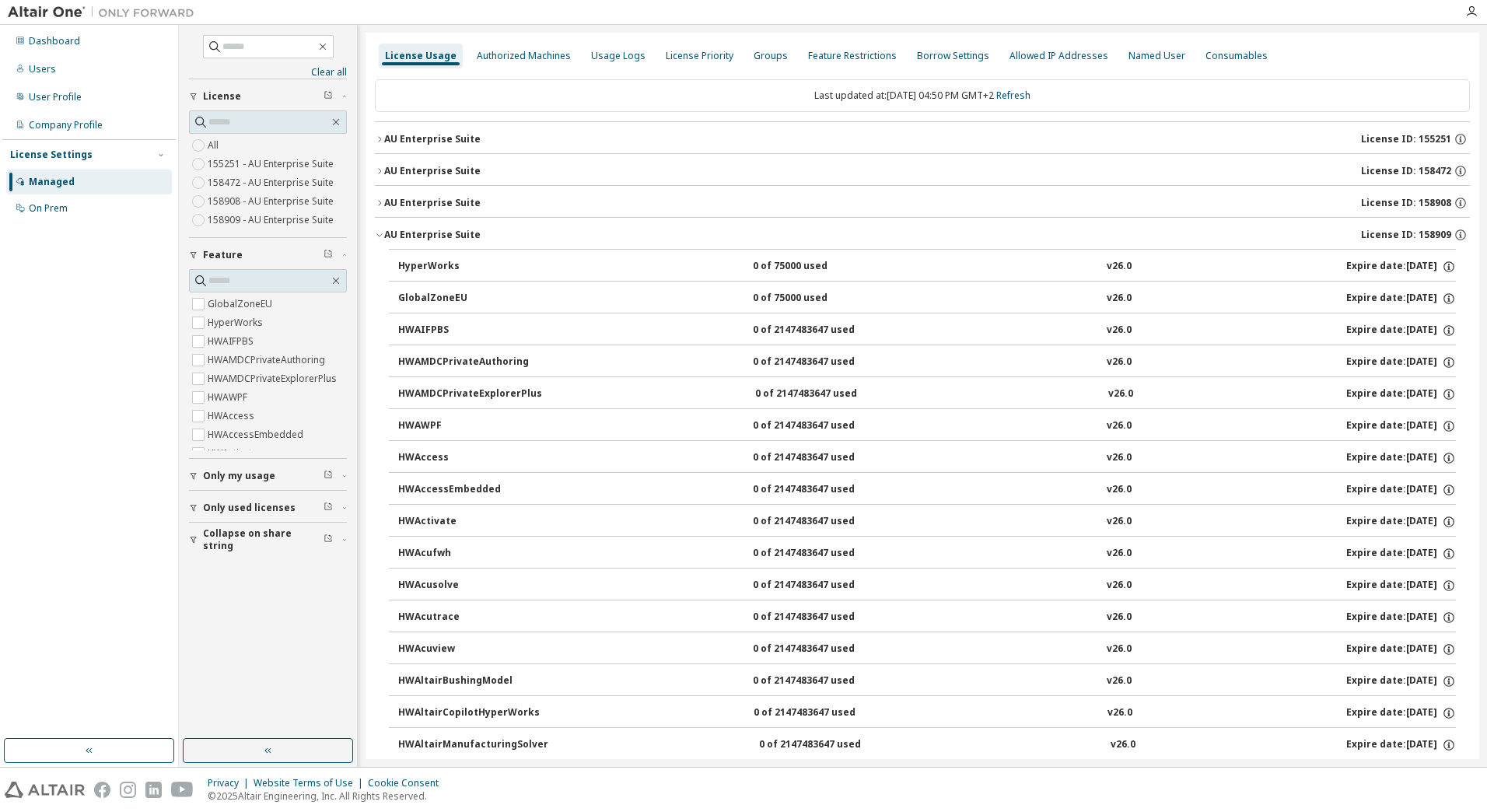
click at [379, 200] on icon "button" at bounding box center [379, 203] width 9 height 9
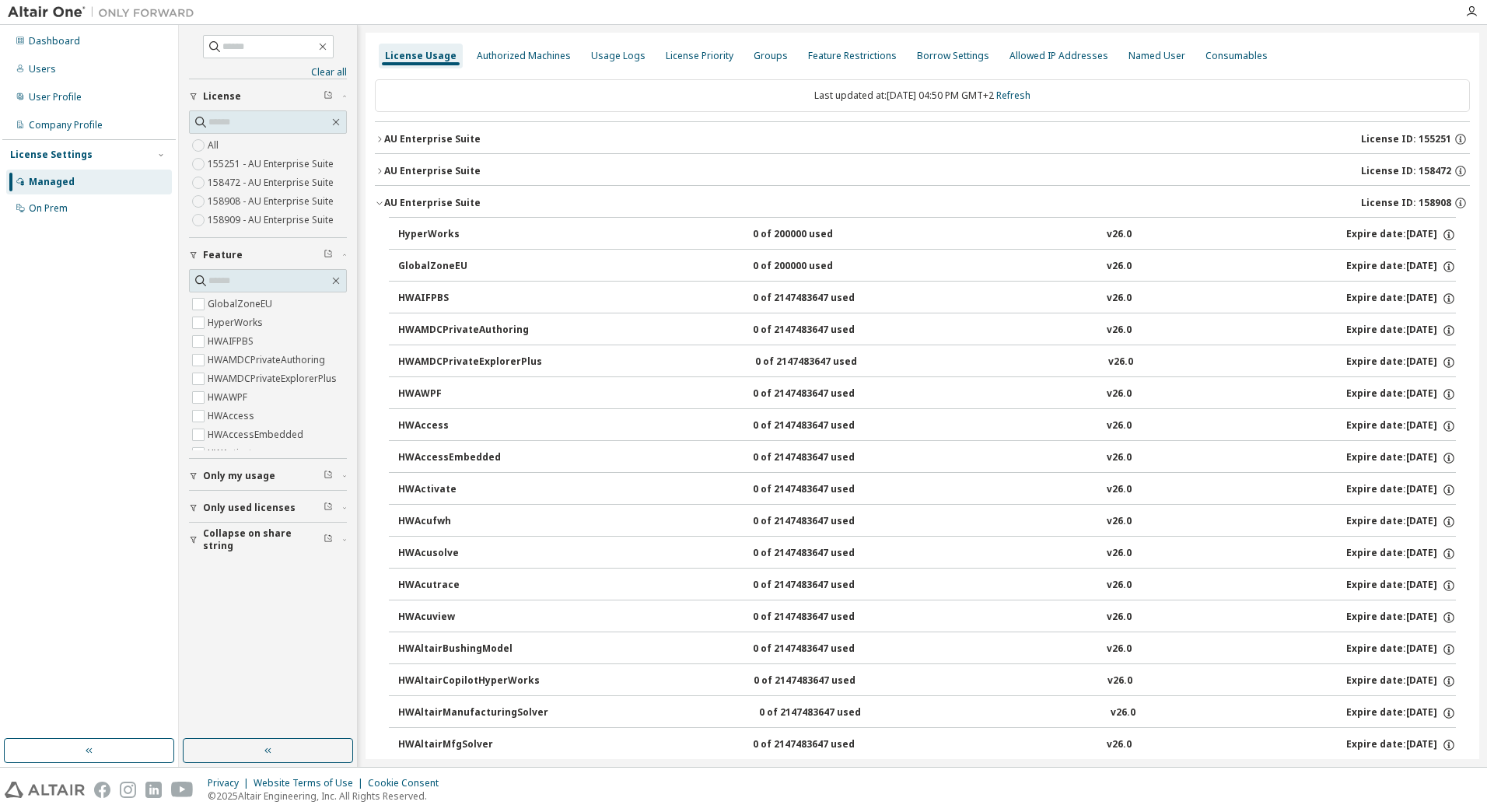
click at [376, 167] on icon "button" at bounding box center [379, 171] width 9 height 9
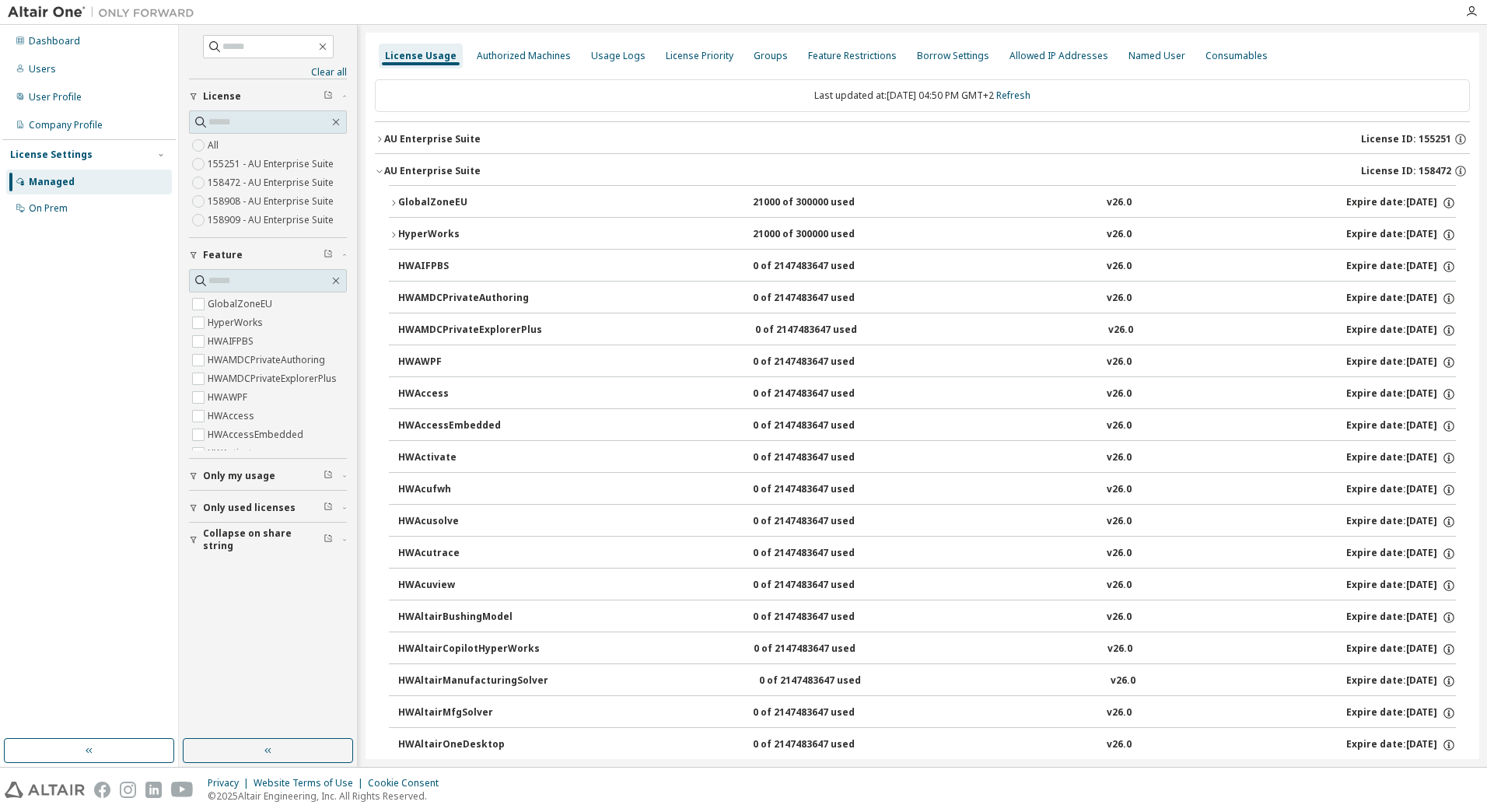
click at [377, 134] on icon "button" at bounding box center [379, 139] width 9 height 9
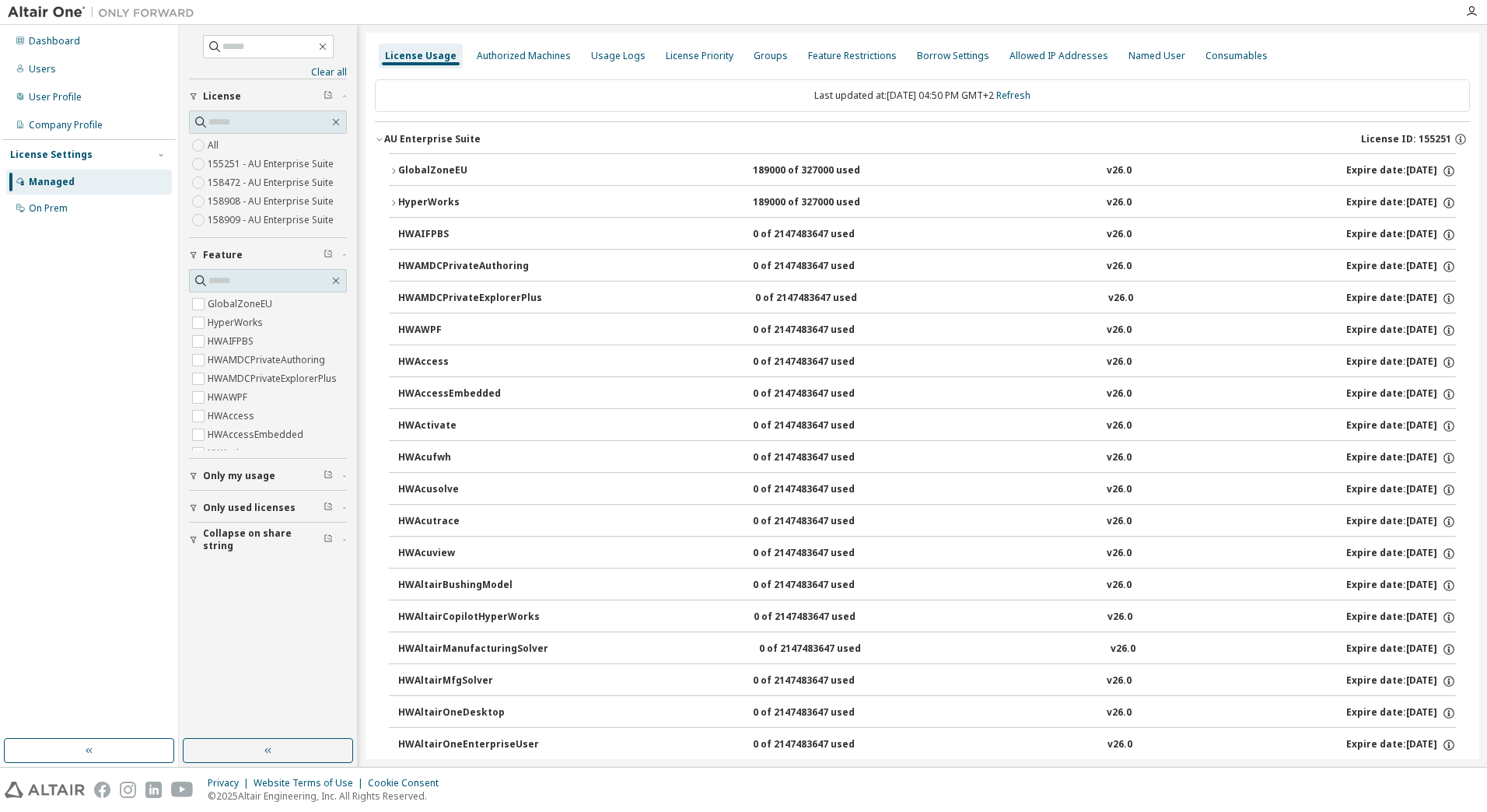
click at [377, 134] on icon "button" at bounding box center [379, 139] width 9 height 9
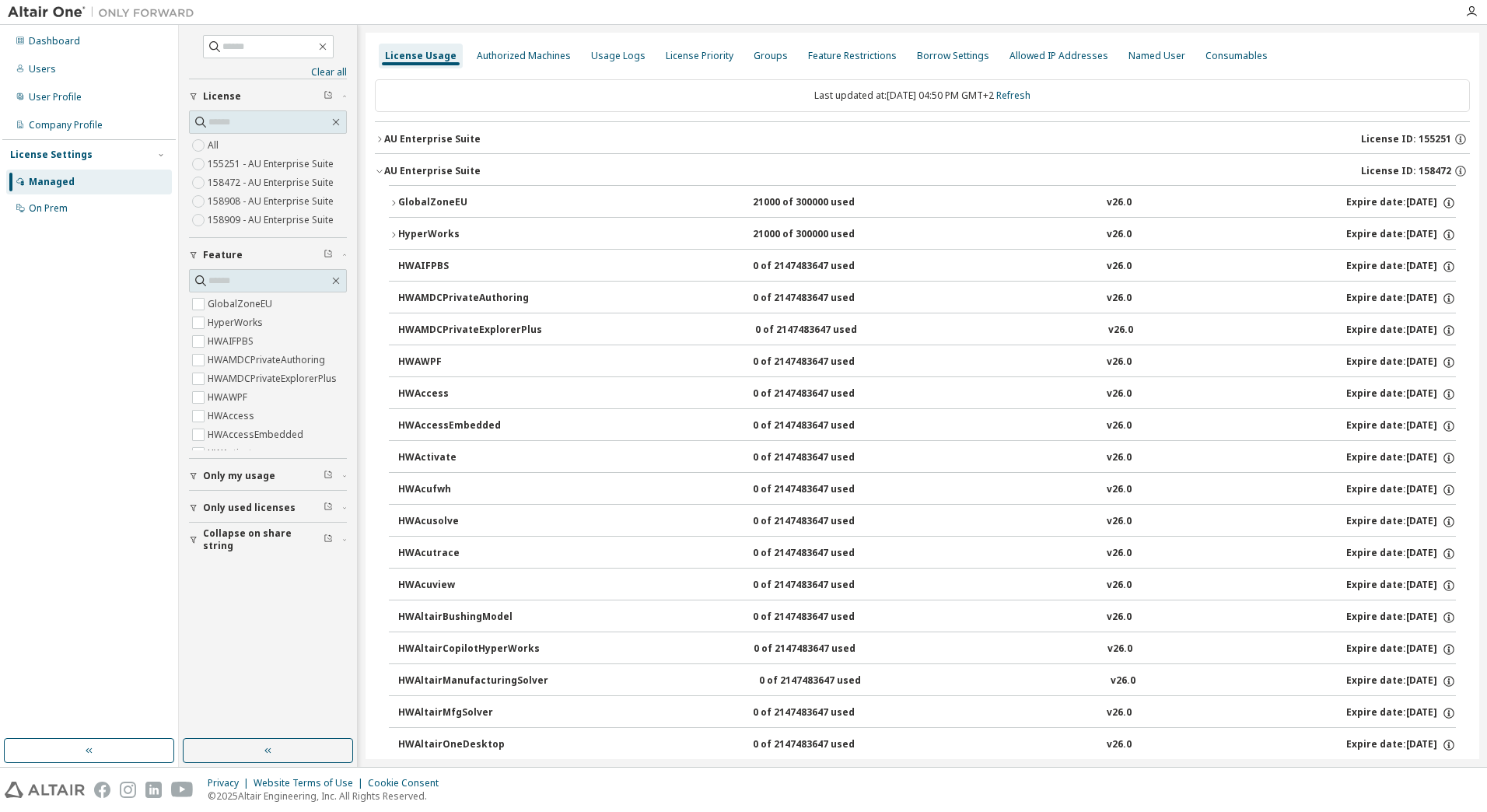
click at [381, 168] on icon "button" at bounding box center [379, 171] width 9 height 9
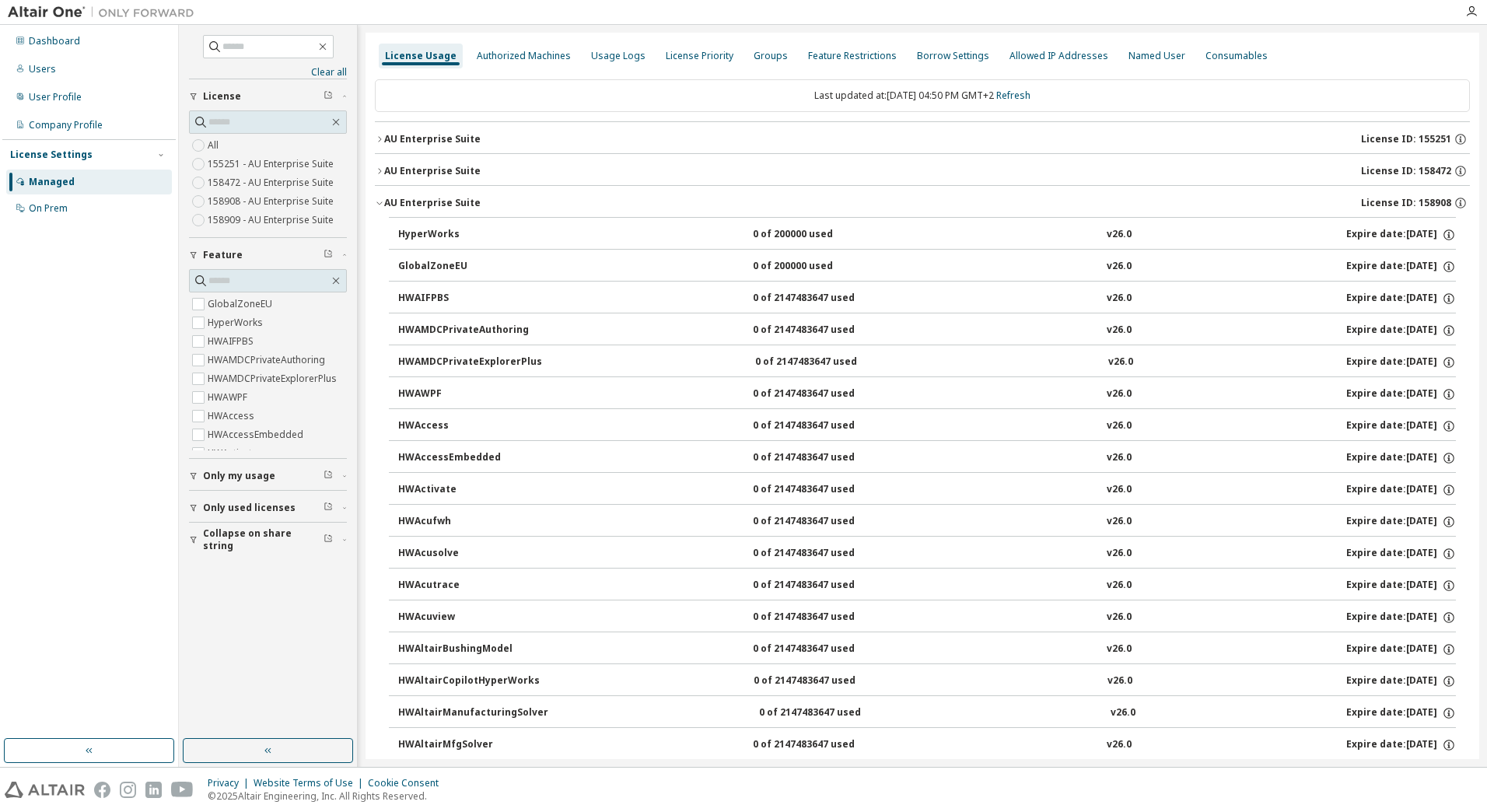
click at [382, 200] on icon "button" at bounding box center [379, 203] width 9 height 9
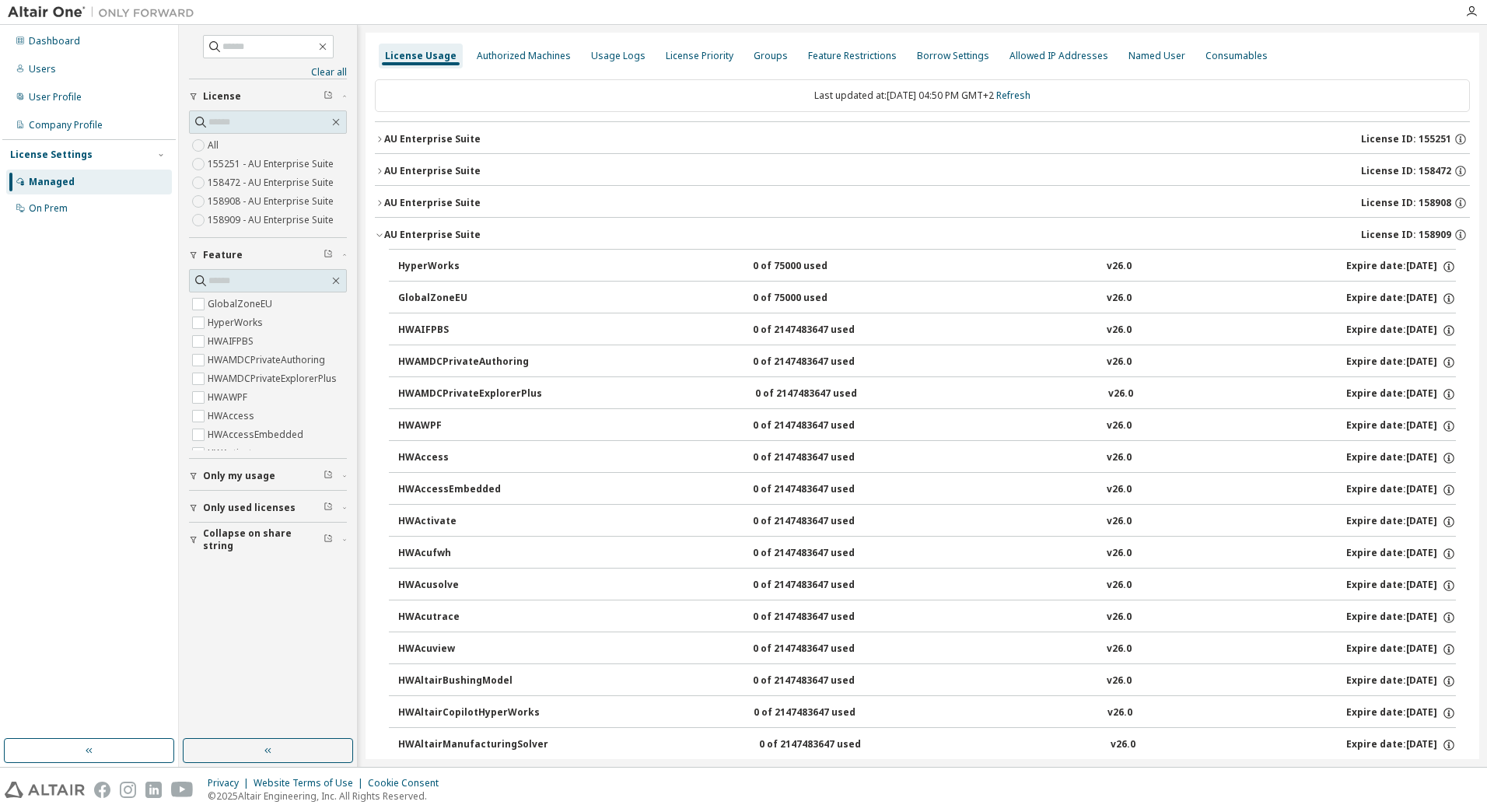
click at [379, 237] on icon "button" at bounding box center [379, 235] width 6 height 3
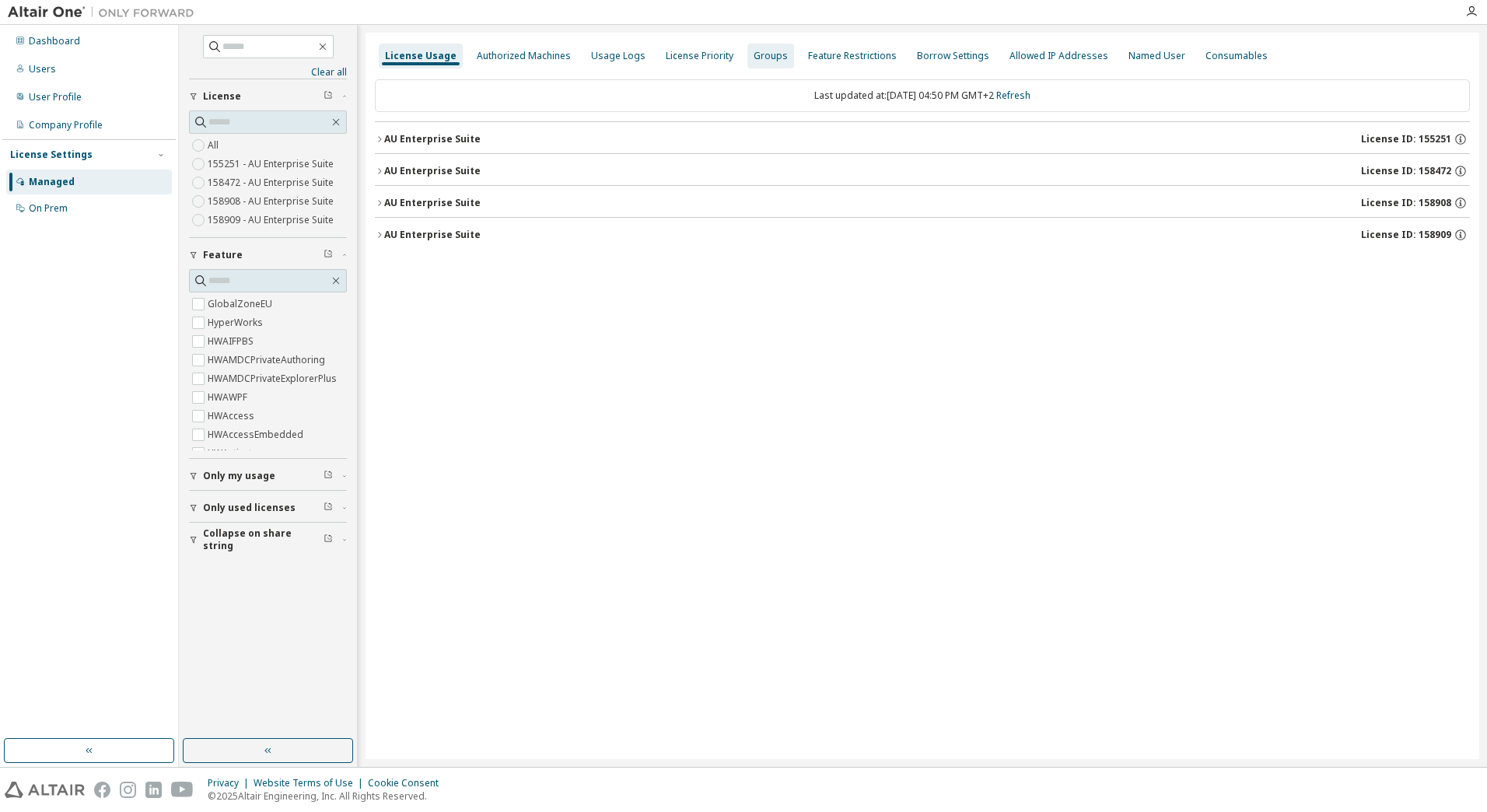
click at [763, 58] on div "Groups" at bounding box center [771, 55] width 34 height 12
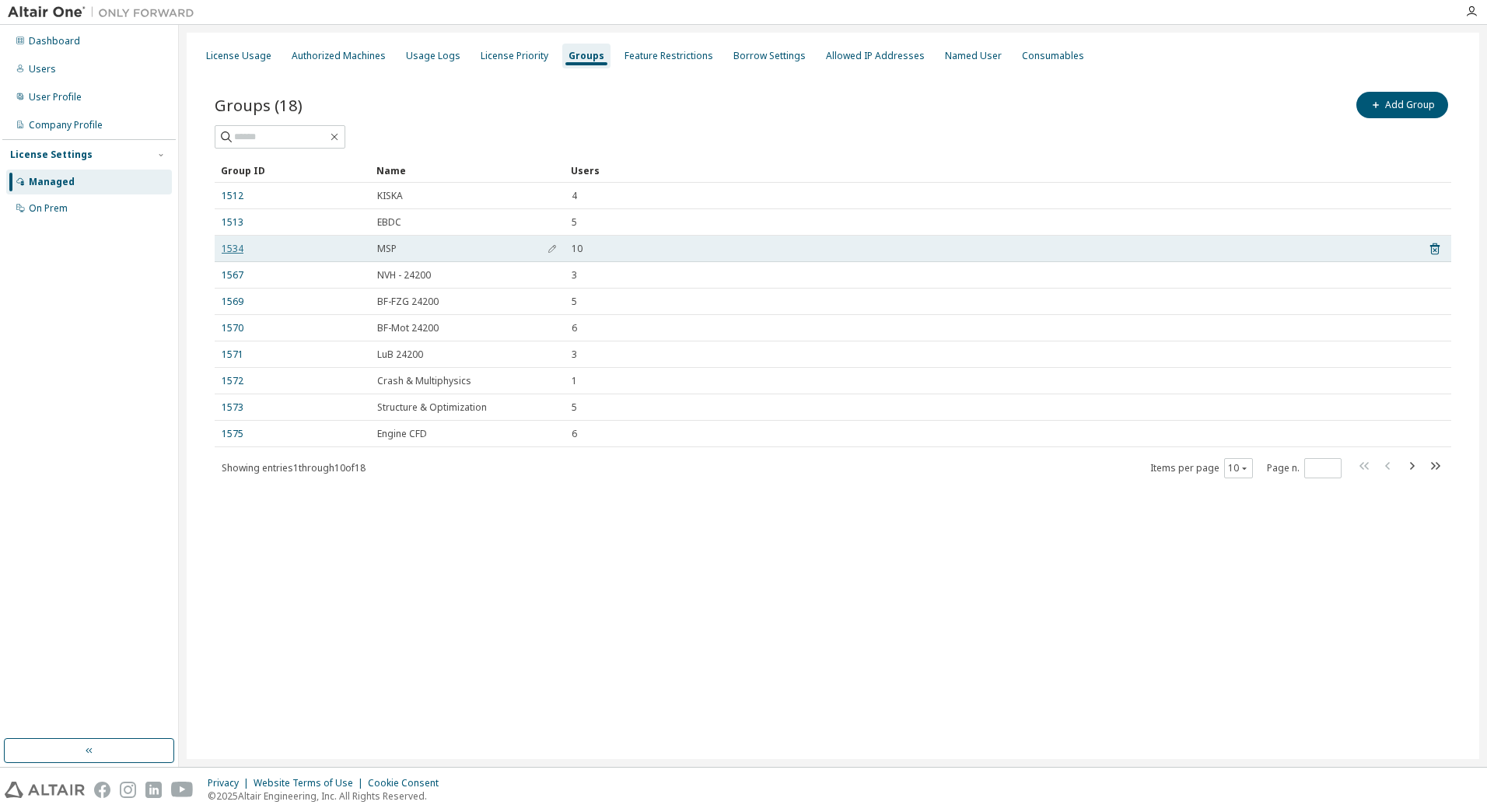
click at [230, 247] on link "1534" at bounding box center [232, 248] width 21 height 12
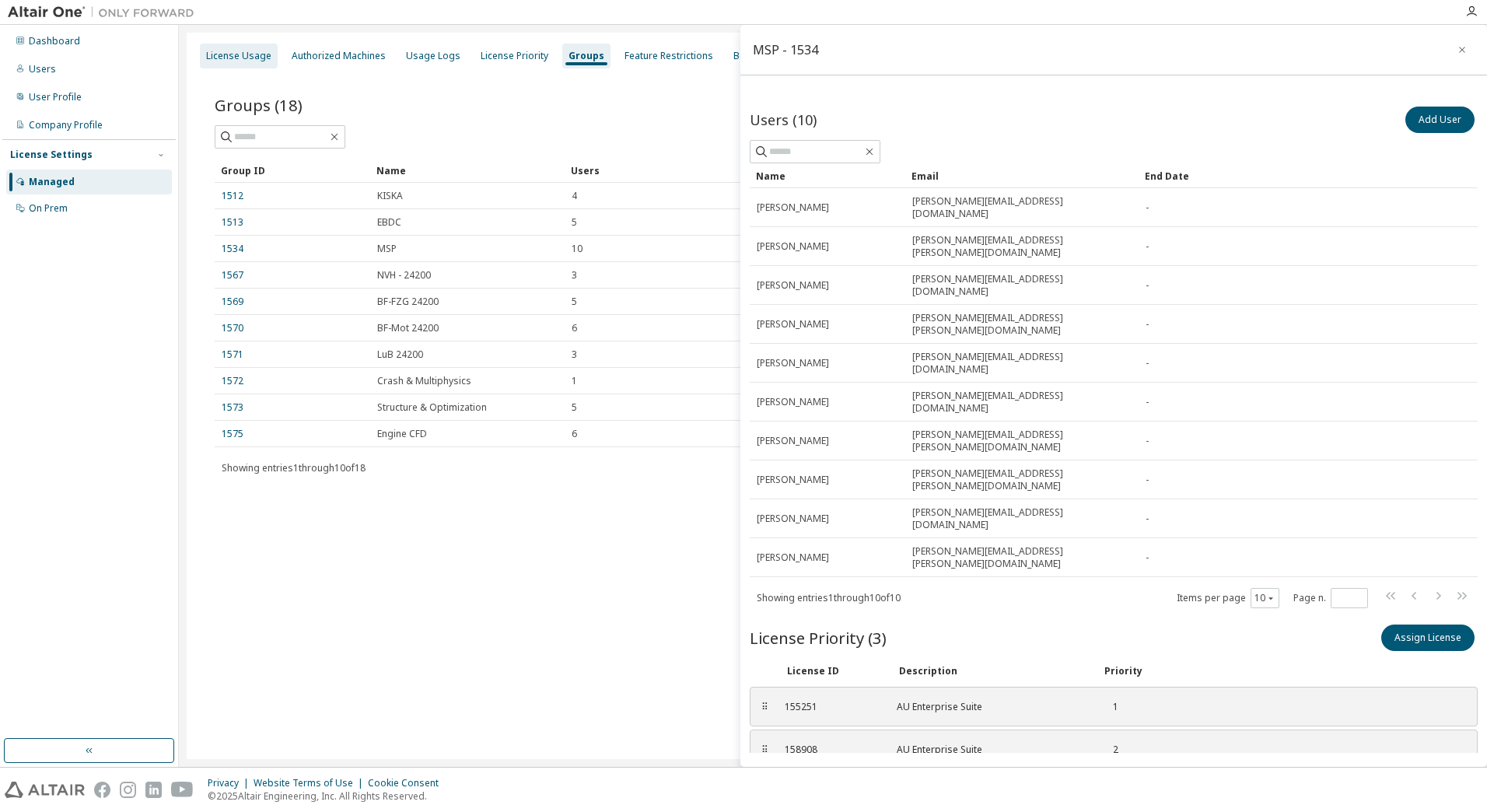
click at [249, 59] on div "License Usage" at bounding box center [239, 55] width 65 height 12
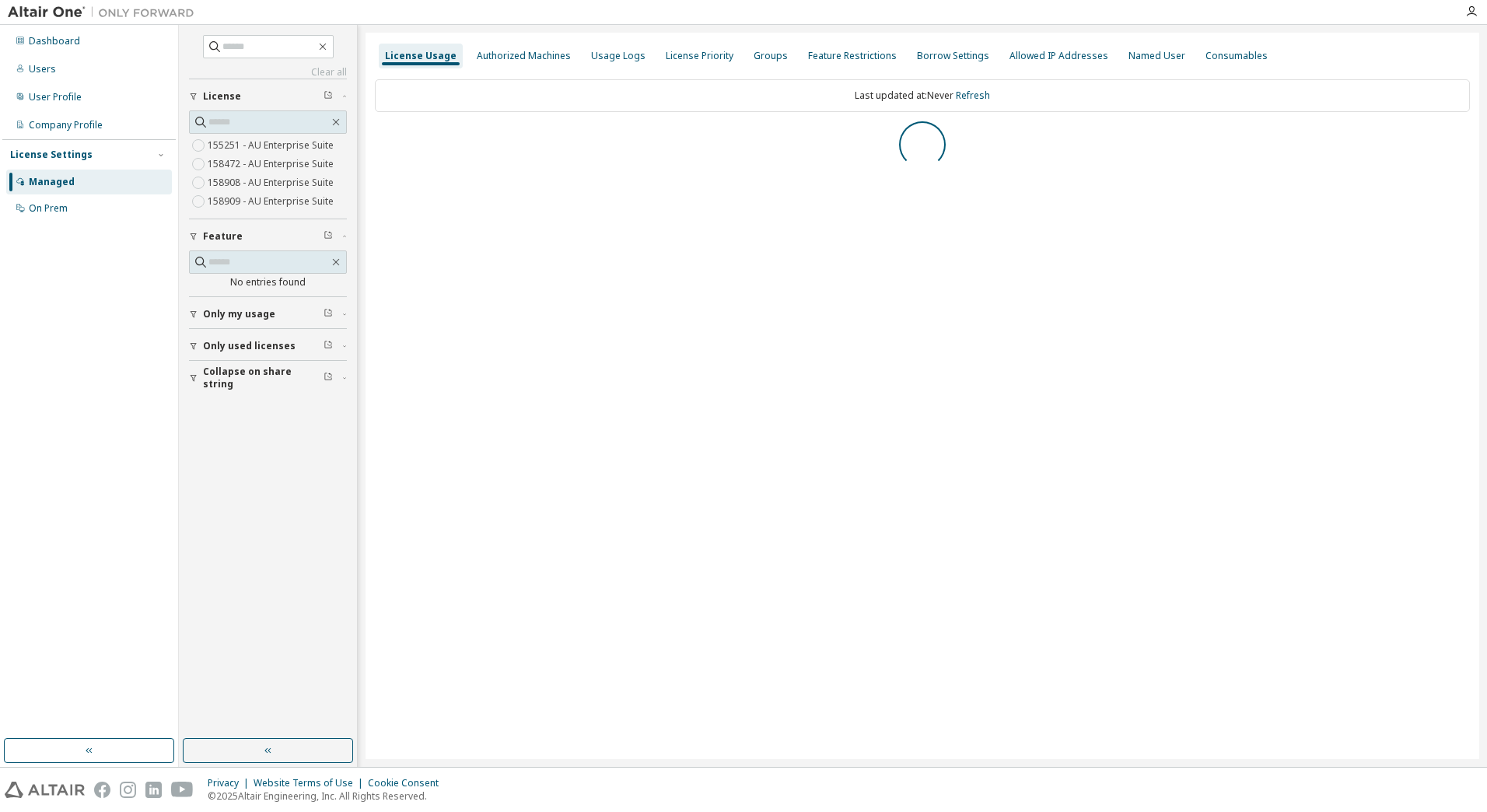
click at [955, 530] on div "License Usage Authorized Machines Usage Logs License Priority Groups Feature Re…" at bounding box center [921, 396] width 1113 height 726
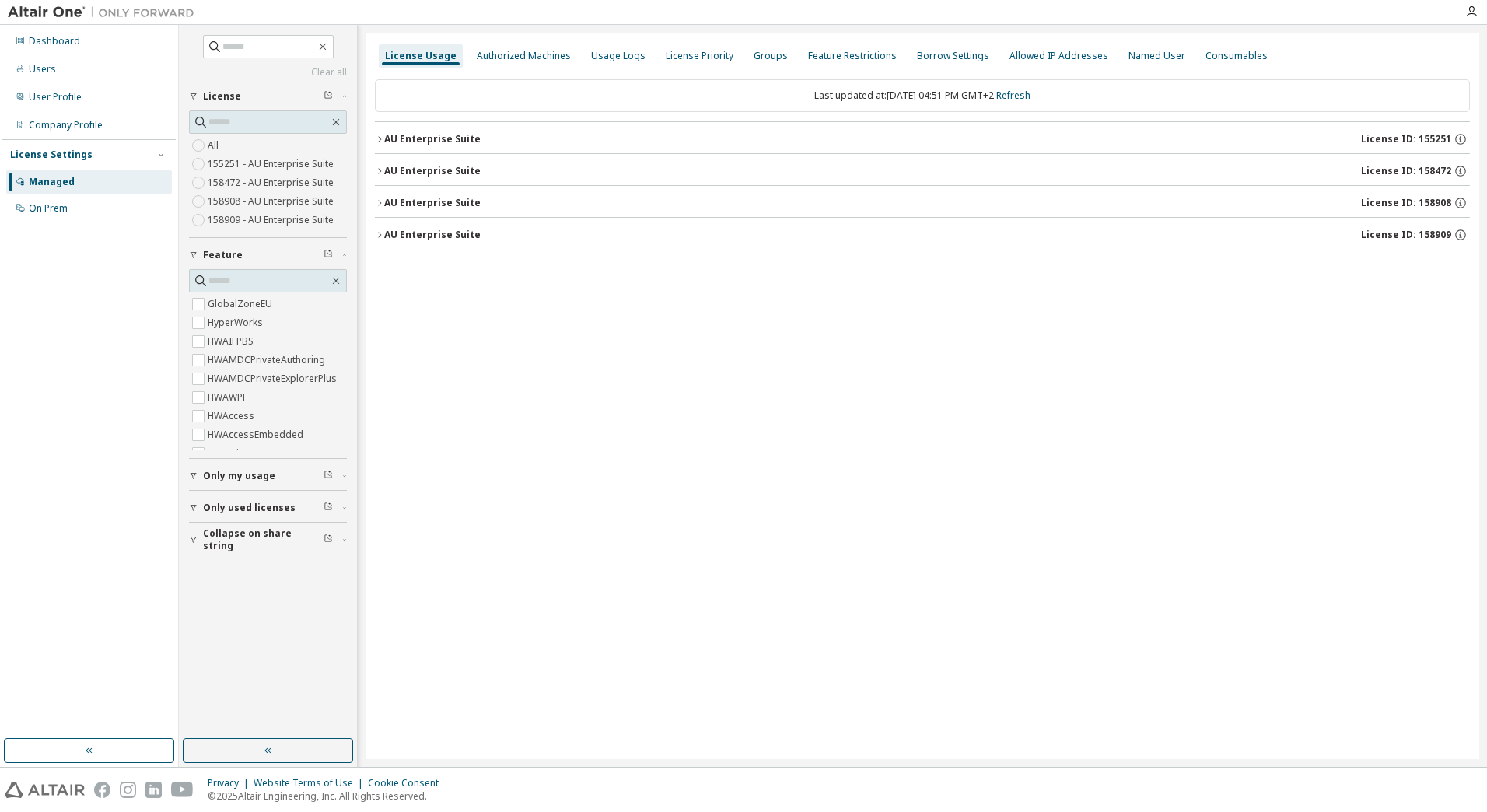
click at [1024, 420] on div "License Usage Authorized Machines Usage Logs License Priority Groups Feature Re…" at bounding box center [921, 396] width 1113 height 726
